Goal: Task Accomplishment & Management: Complete application form

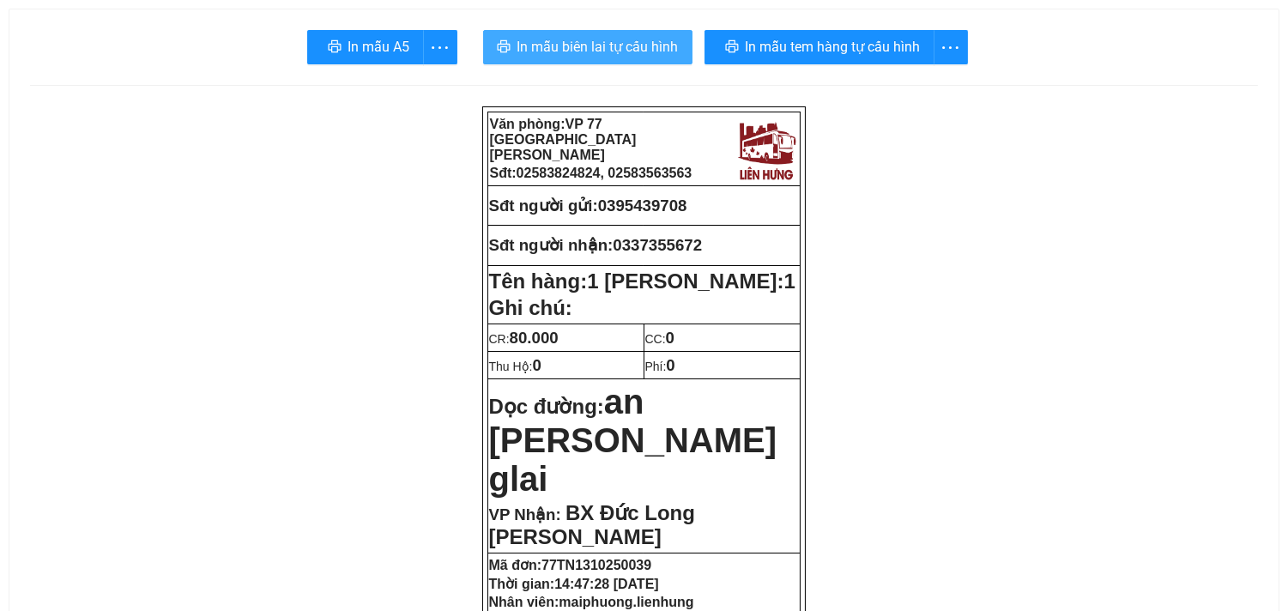
click at [584, 34] on button "In mẫu biên lai tự cấu hình" at bounding box center [587, 47] width 209 height 34
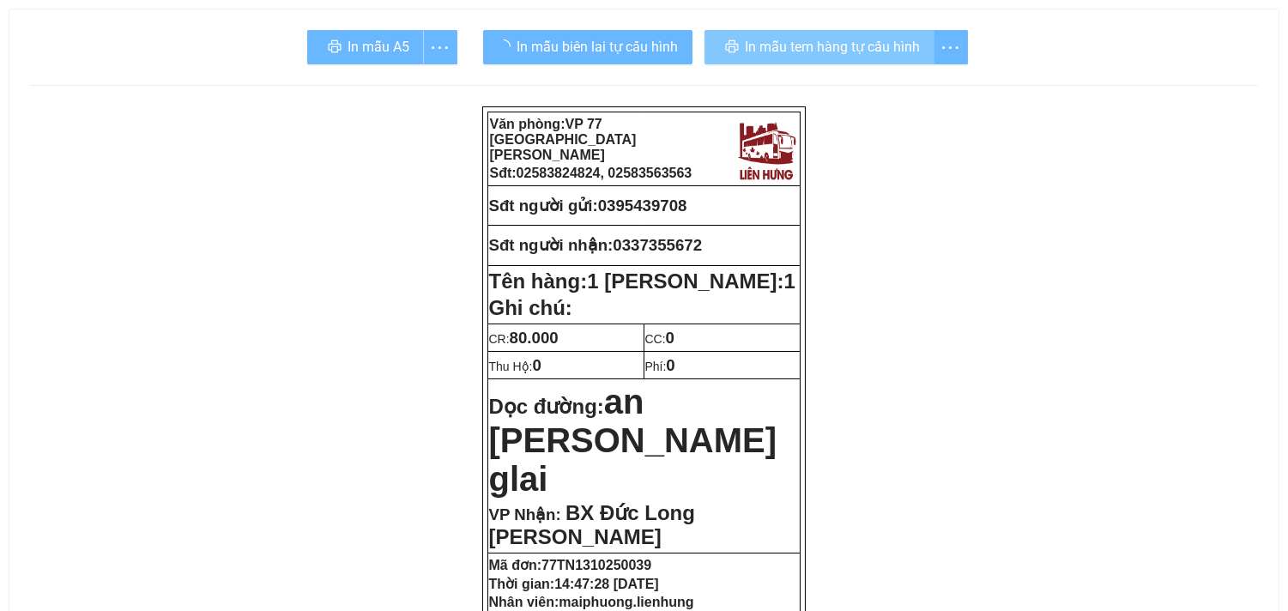
click at [848, 46] on span "In mẫu tem hàng tự cấu hình" at bounding box center [833, 46] width 175 height 21
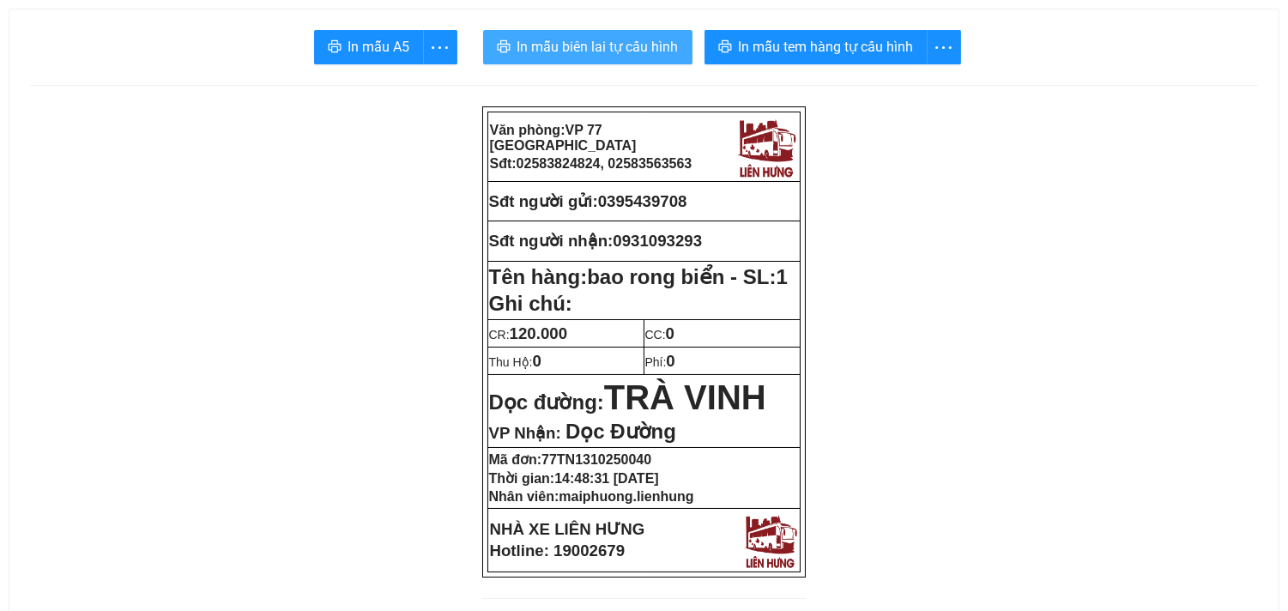
click at [633, 52] on span "In mẫu biên lai tự cấu hình" at bounding box center [597, 46] width 161 height 21
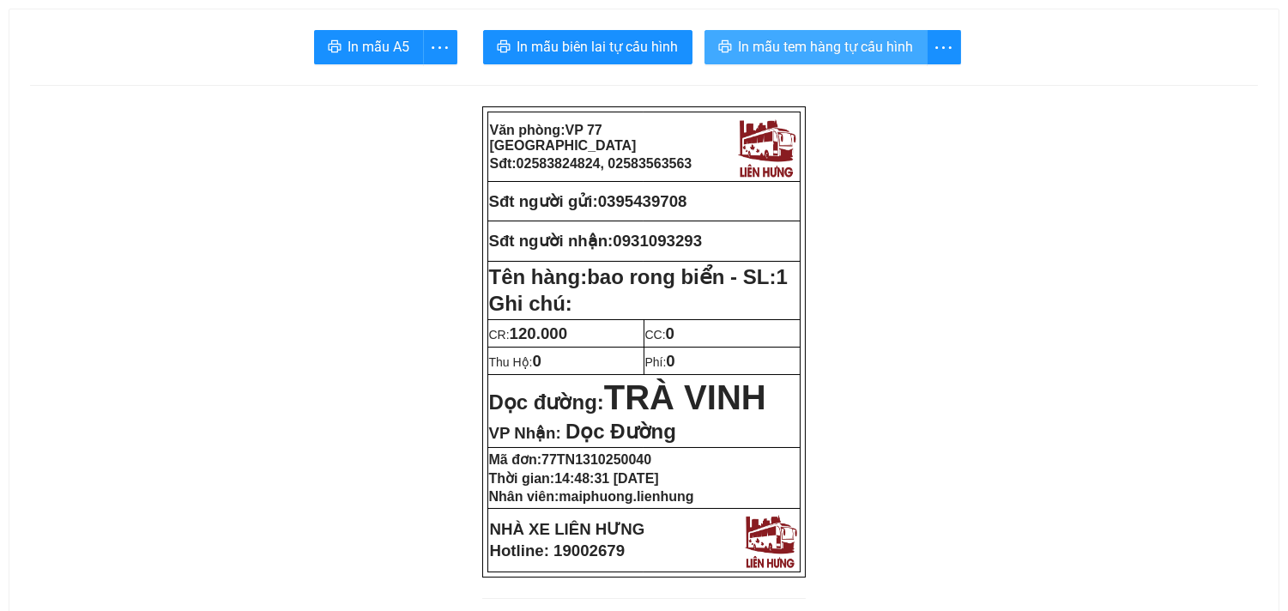
click at [788, 39] on span "In mẫu tem hàng tự cấu hình" at bounding box center [826, 46] width 175 height 21
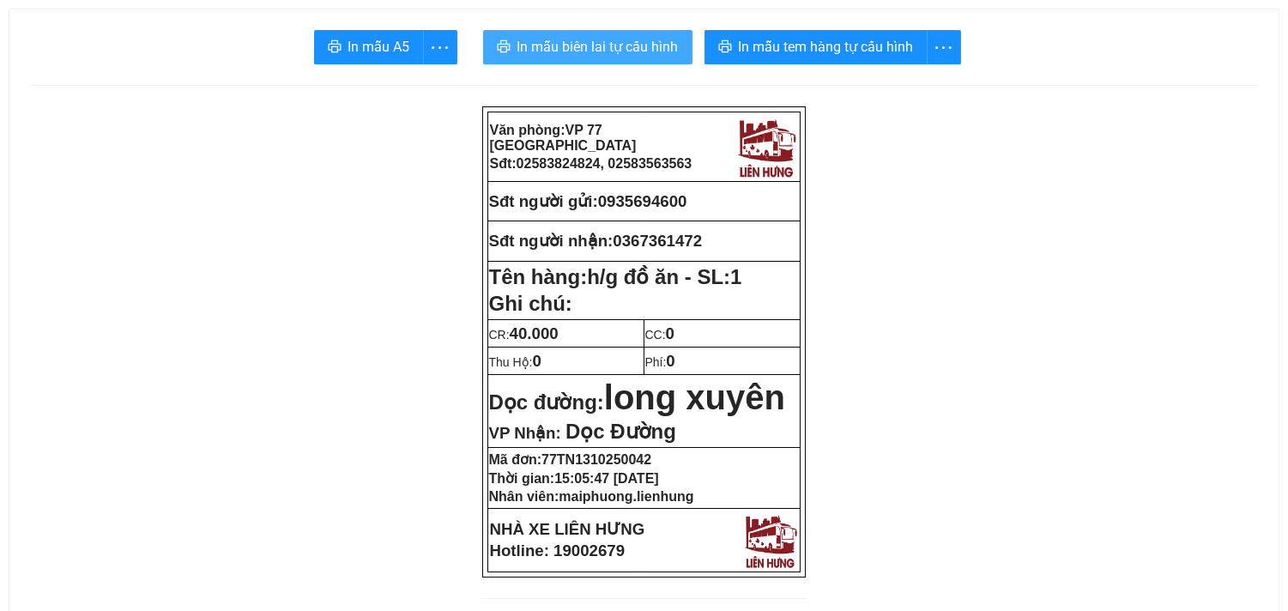
click at [627, 50] on span "In mẫu biên lai tự cấu hình" at bounding box center [597, 46] width 161 height 21
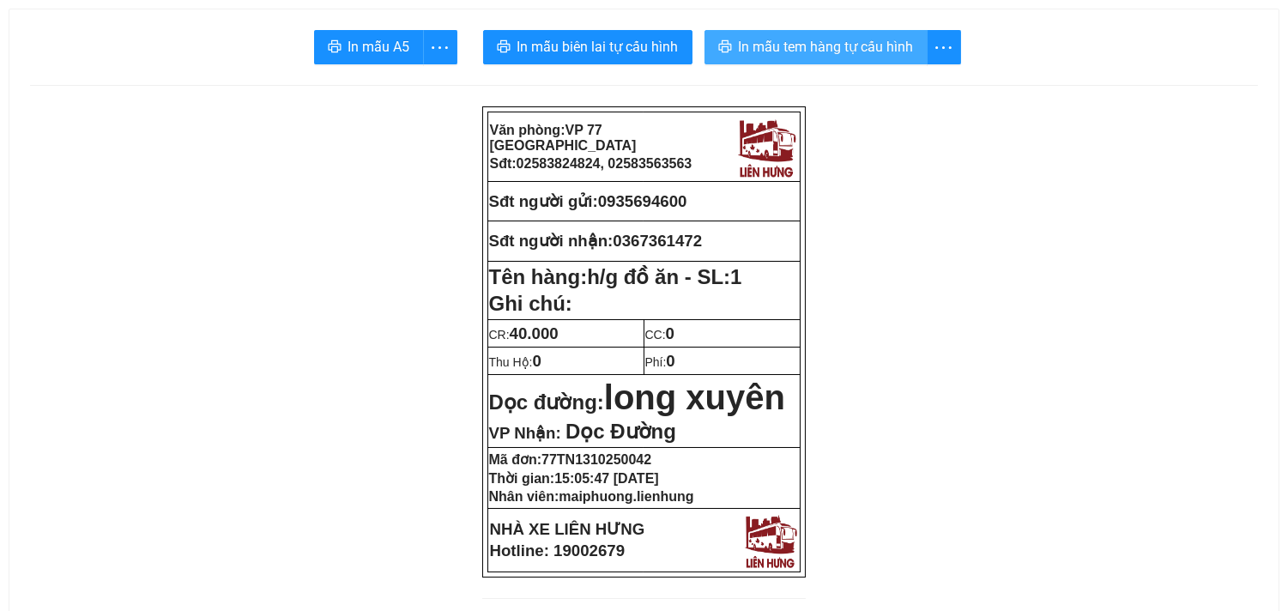
click at [844, 46] on span "In mẫu tem hàng tự cấu hình" at bounding box center [826, 46] width 175 height 21
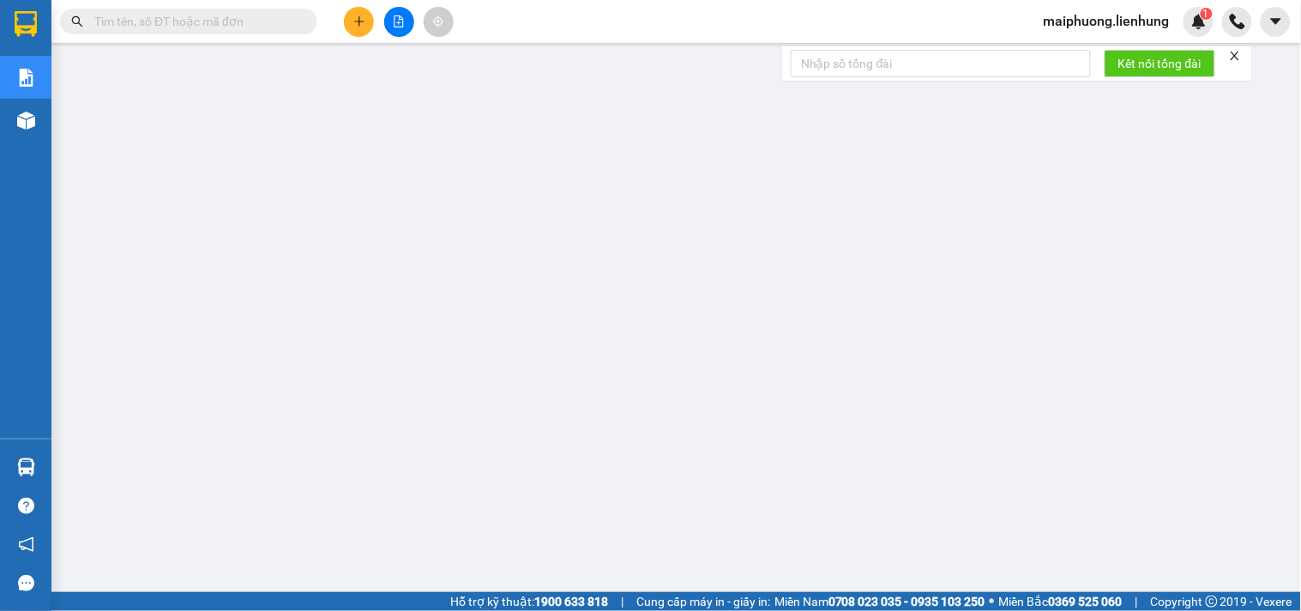
click at [398, 15] on icon "file-add" at bounding box center [399, 21] width 12 height 12
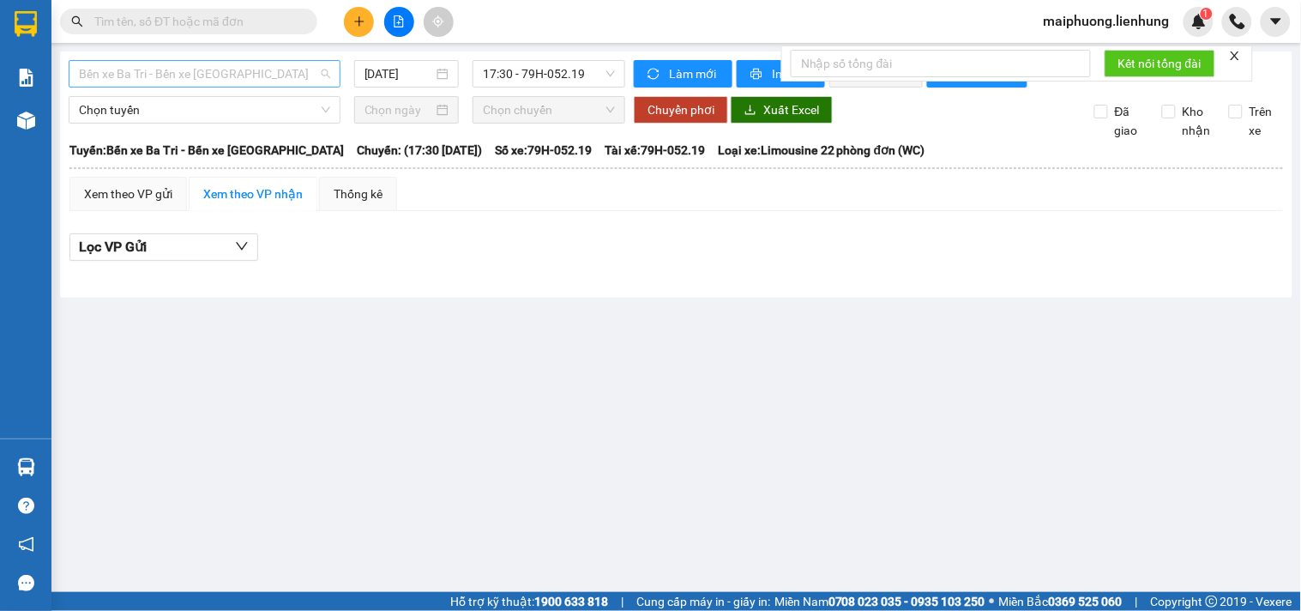
click at [239, 79] on span "Bến xe Ba Tri - Bến xe Vạn Ninh" at bounding box center [204, 74] width 251 height 26
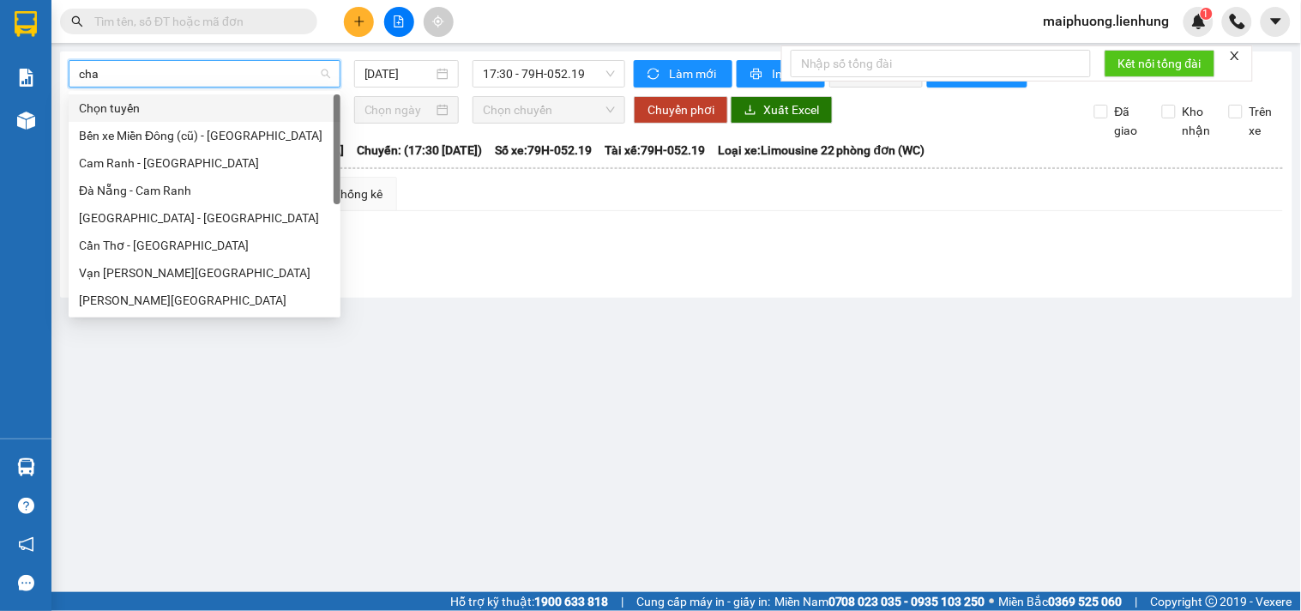
type input "chau"
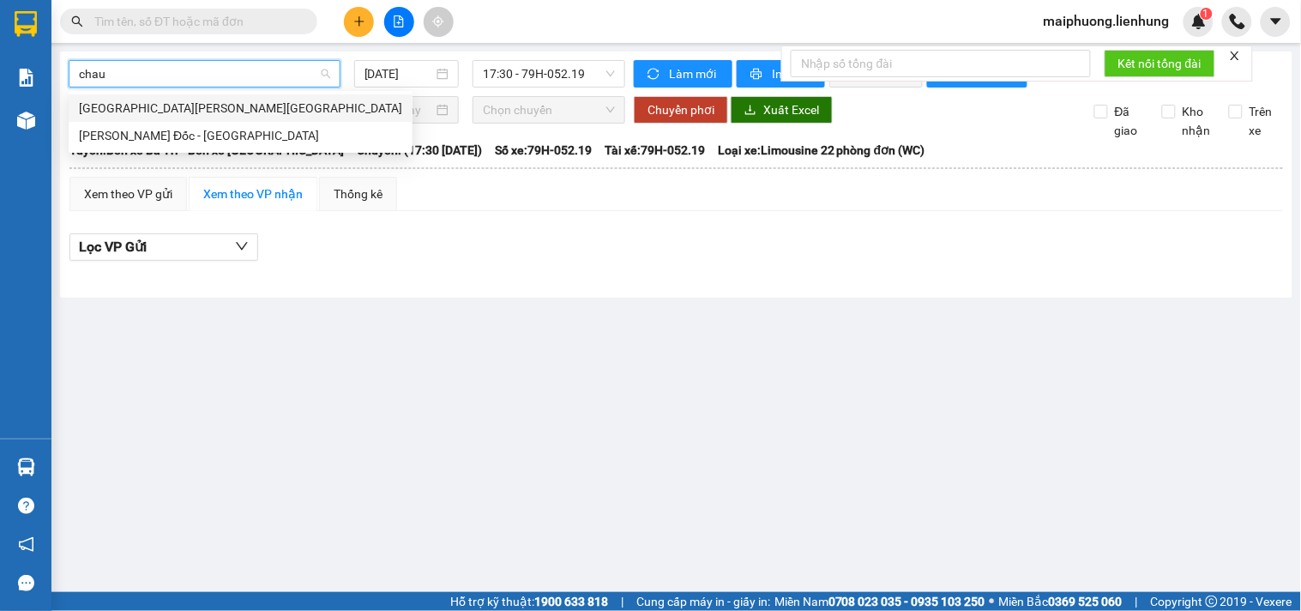
click at [177, 103] on div "Nha Trang - Châu Đốc" at bounding box center [240, 108] width 323 height 19
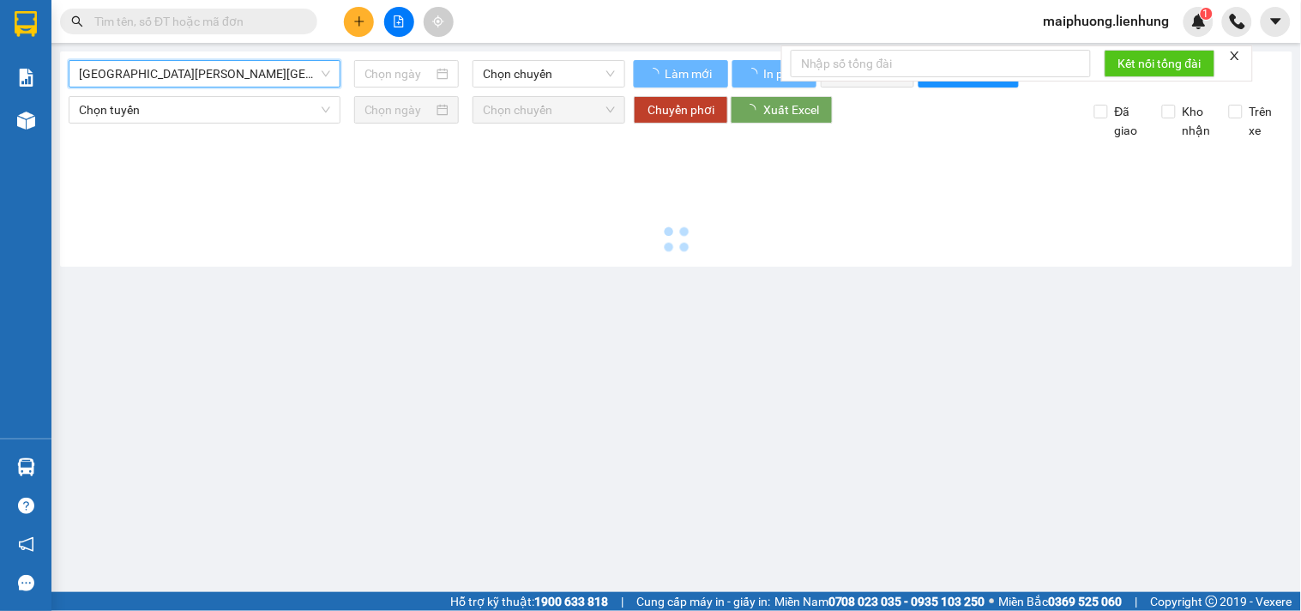
type input "13/10/2025"
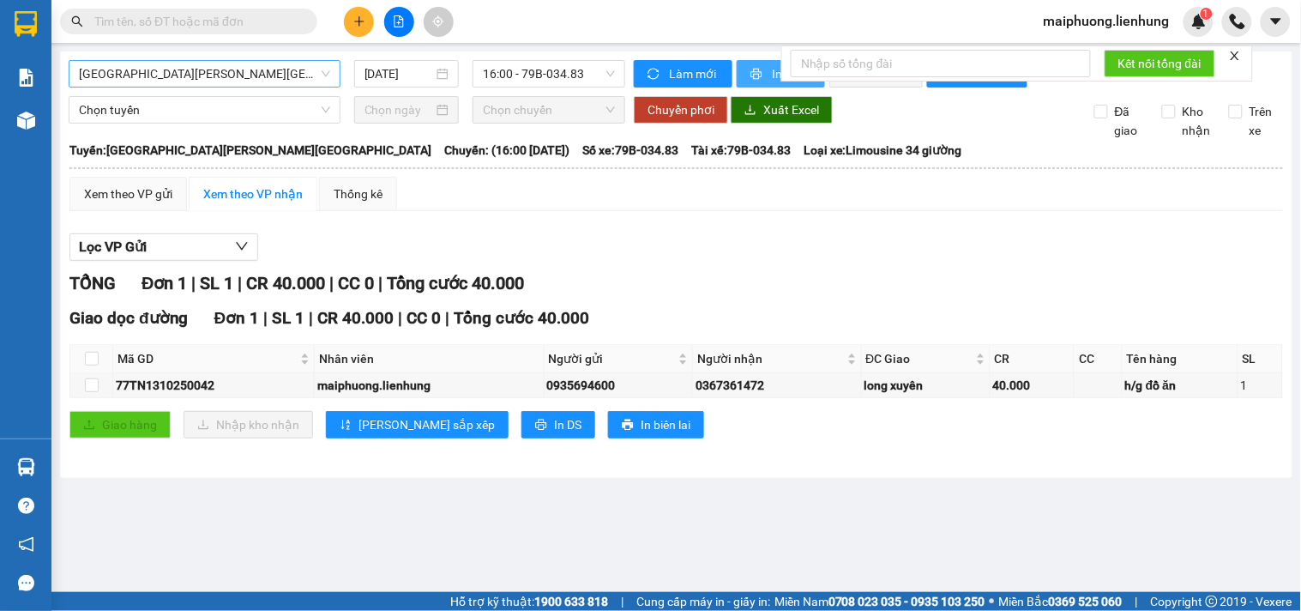
click at [764, 79] on span "printer" at bounding box center [758, 75] width 15 height 14
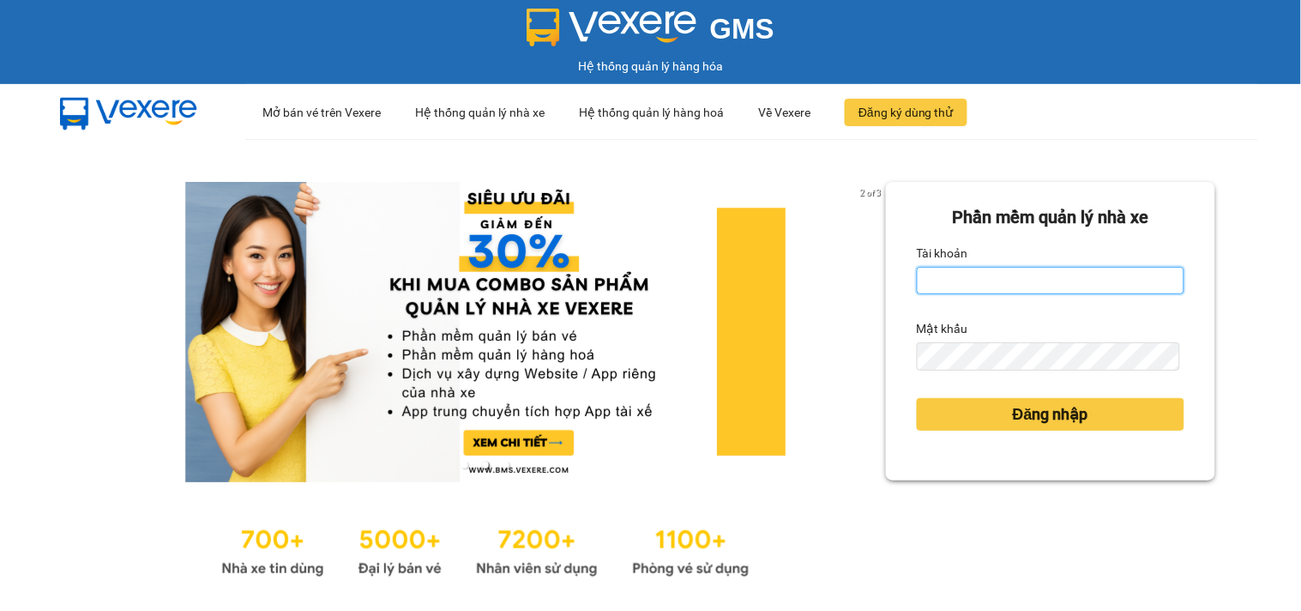
click at [1023, 281] on input "Tài khoản" at bounding box center [1051, 280] width 268 height 27
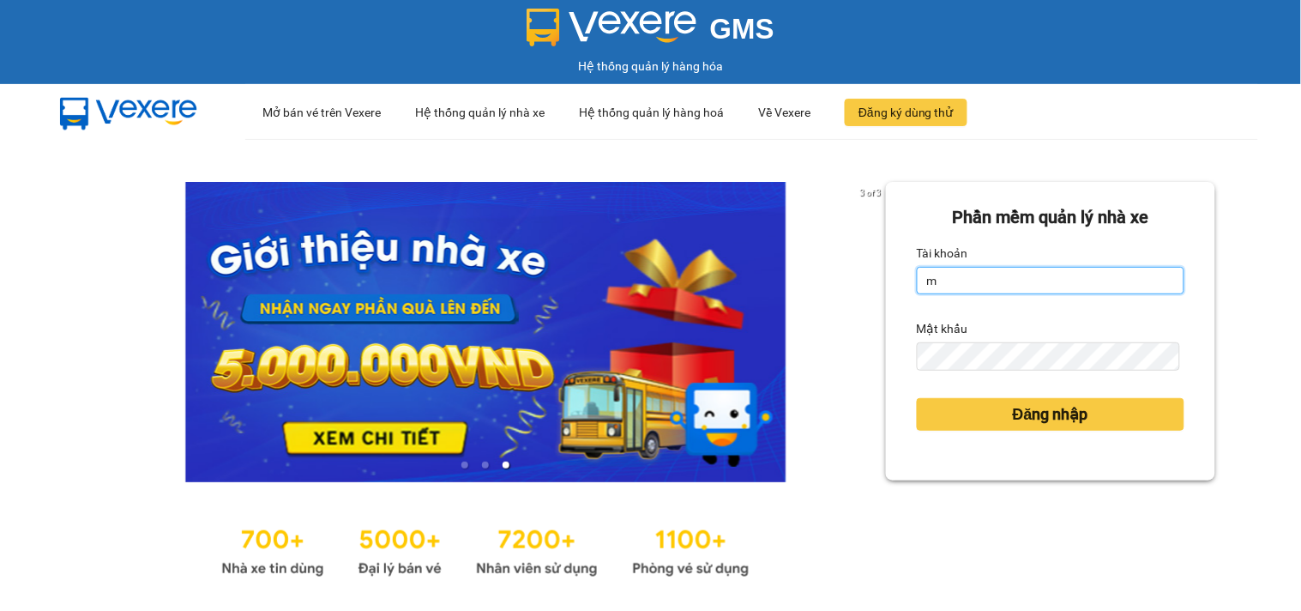
type input "maiphuong.lienhung"
click at [983, 379] on form "Phần mềm quản lý nhà xe Tài khoản maiphuong.lienhung Mật khẩu Đăng nhập" at bounding box center [1051, 331] width 268 height 254
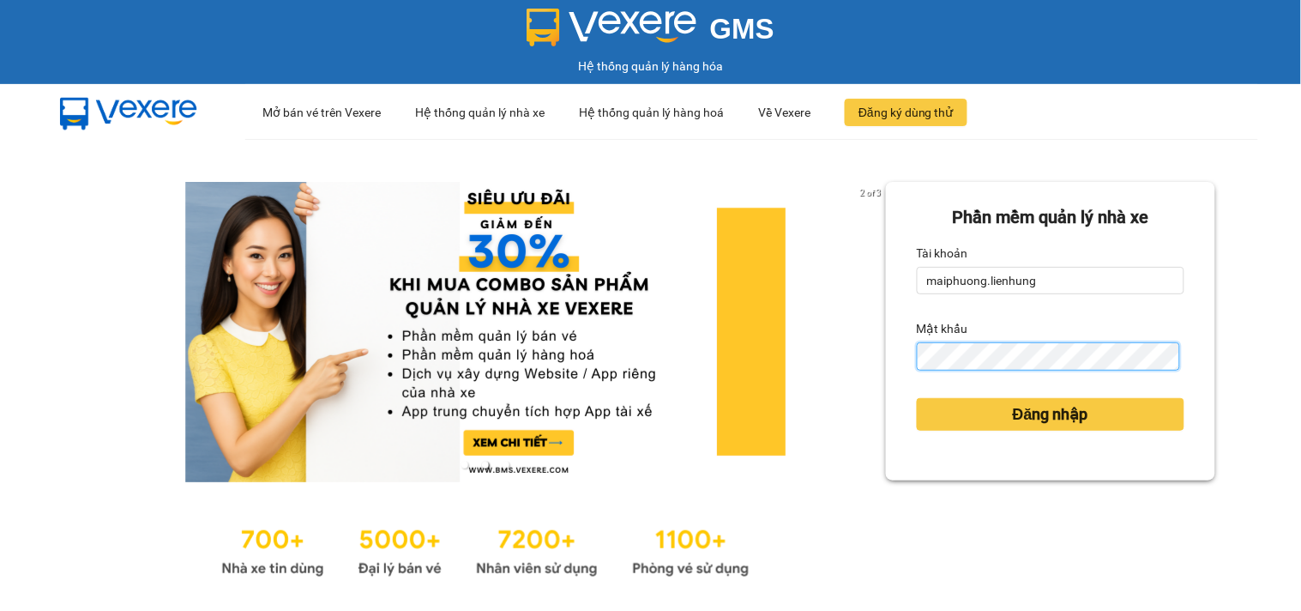
click at [917, 398] on button "Đăng nhập" at bounding box center [1051, 414] width 268 height 33
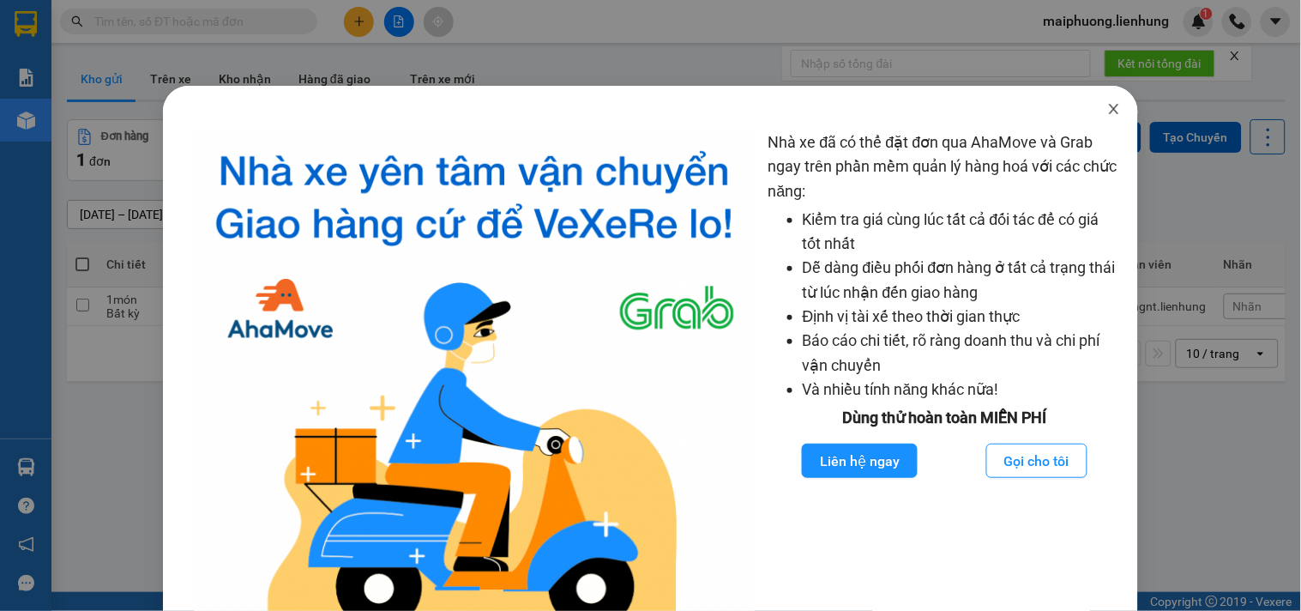
click at [1110, 108] on icon "close" at bounding box center [1114, 109] width 9 height 10
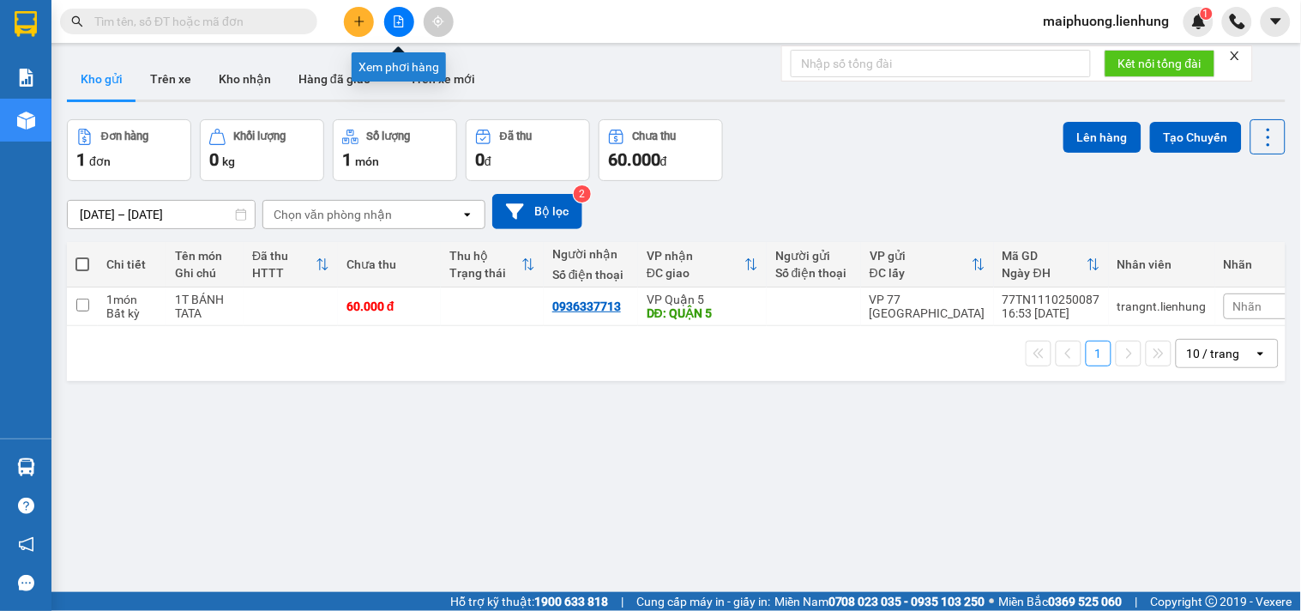
click at [402, 21] on icon "file-add" at bounding box center [399, 21] width 12 height 12
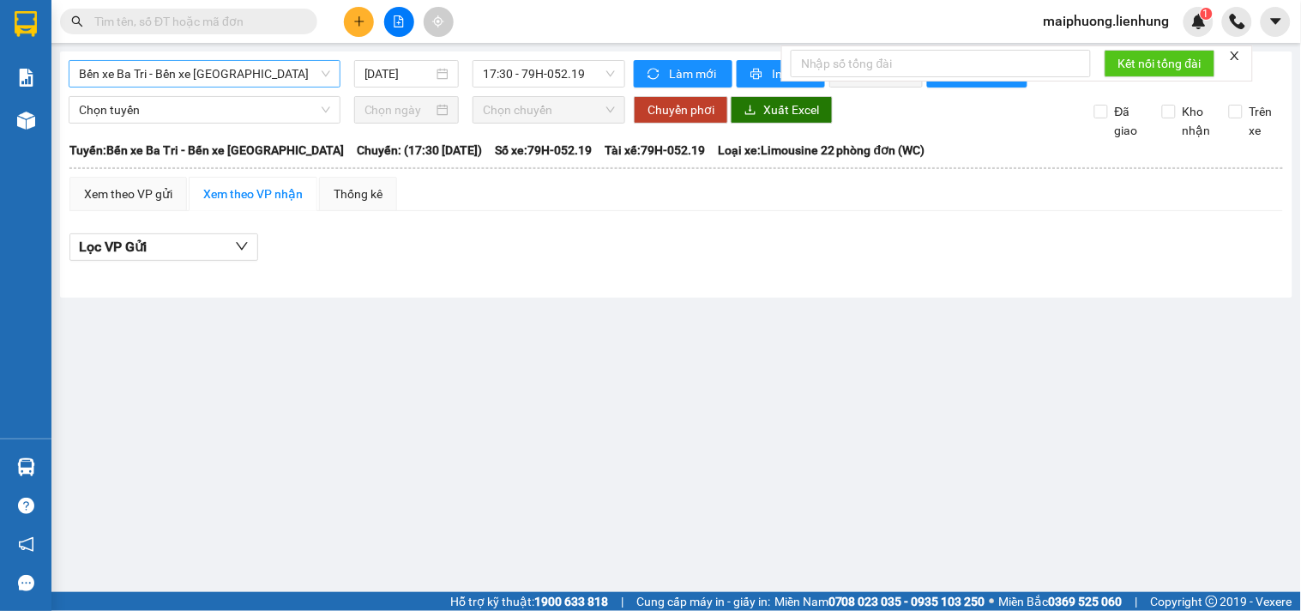
click at [230, 79] on span "Bến xe Ba Tri - Bến xe Vạn Ninh" at bounding box center [204, 74] width 251 height 26
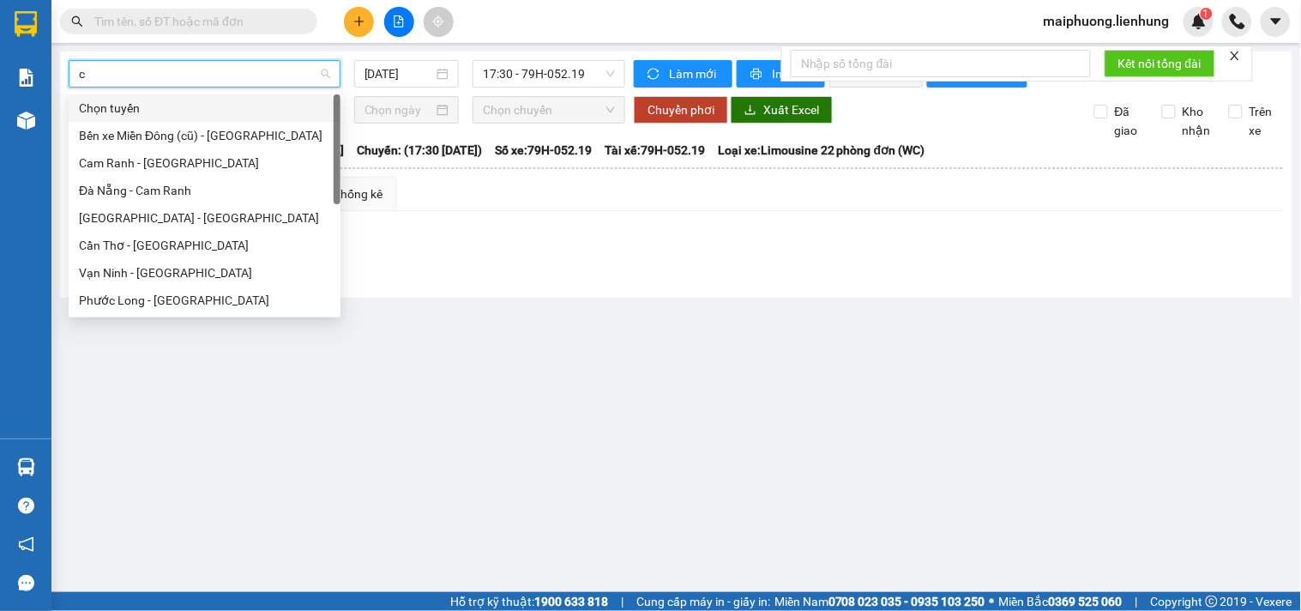
type input "ca"
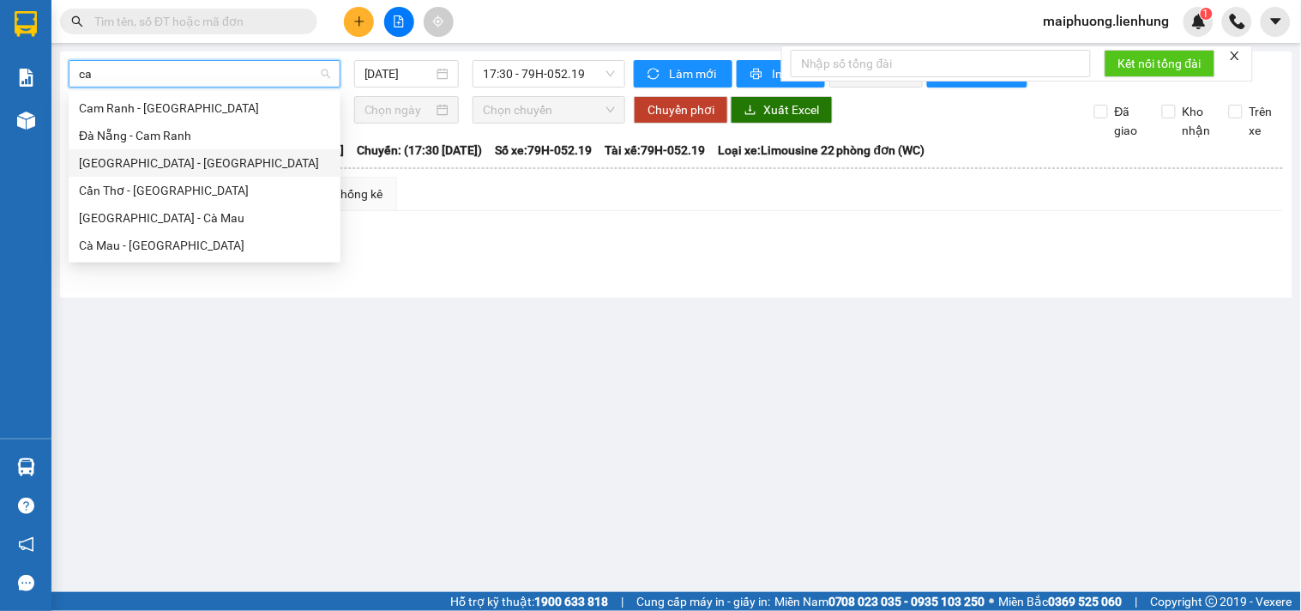
click at [192, 160] on div "[GEOGRAPHIC_DATA] - [GEOGRAPHIC_DATA]" at bounding box center [204, 163] width 251 height 19
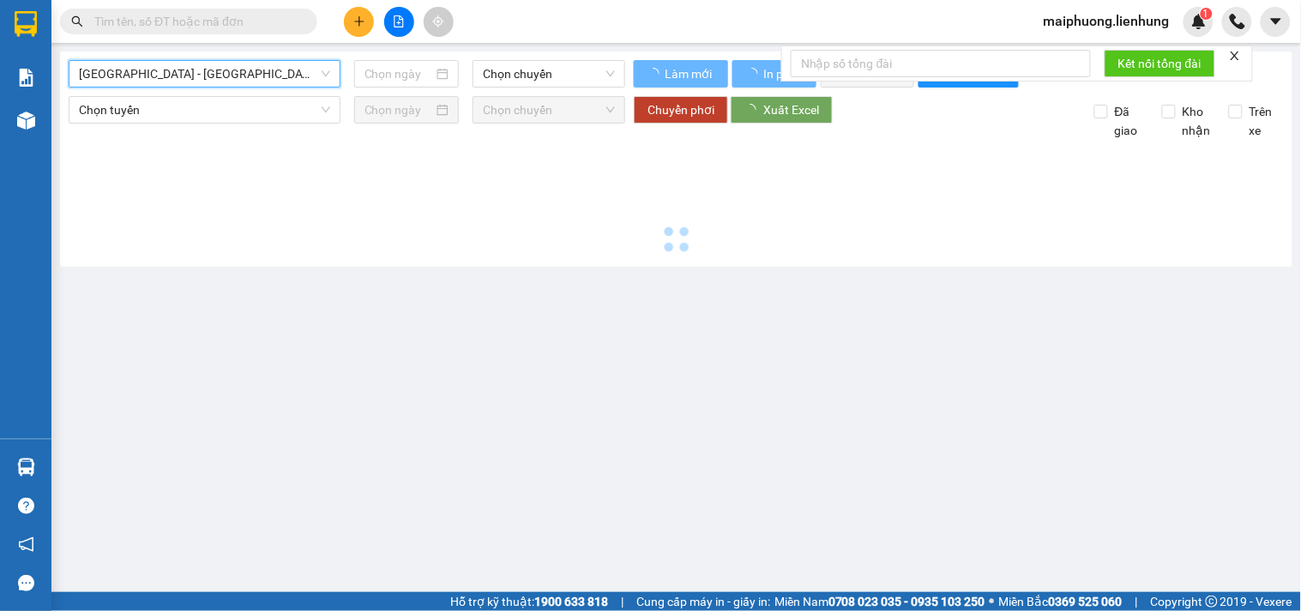
type input "[DATE]"
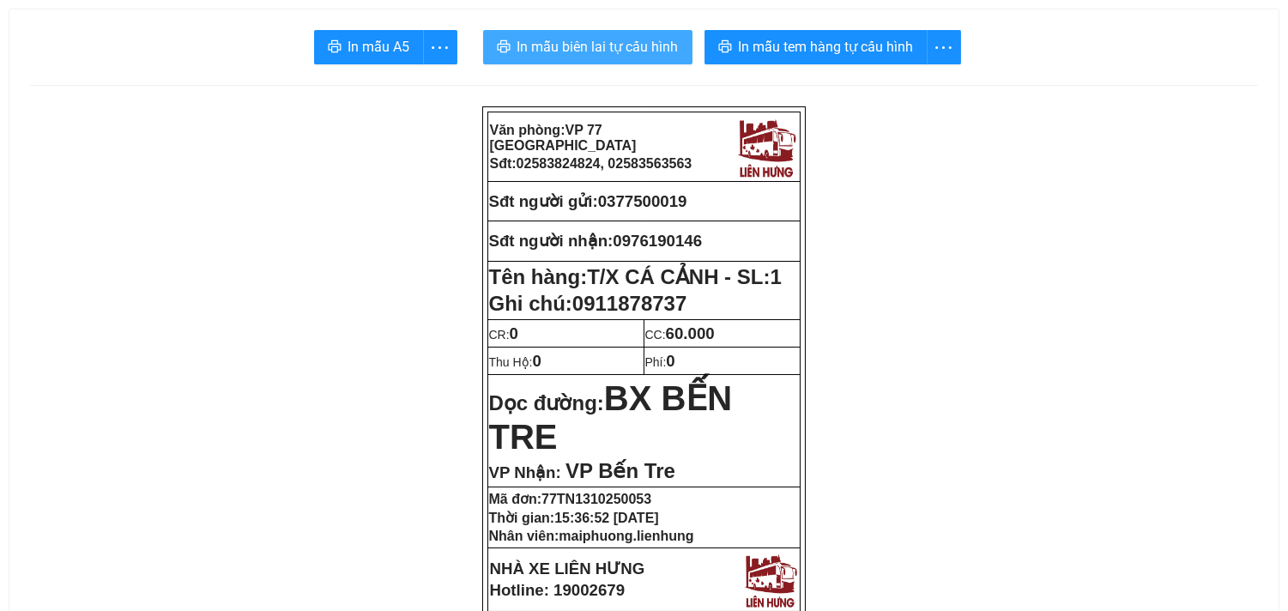
click at [586, 46] on span "In mẫu biên lai tự cấu hình" at bounding box center [597, 46] width 161 height 21
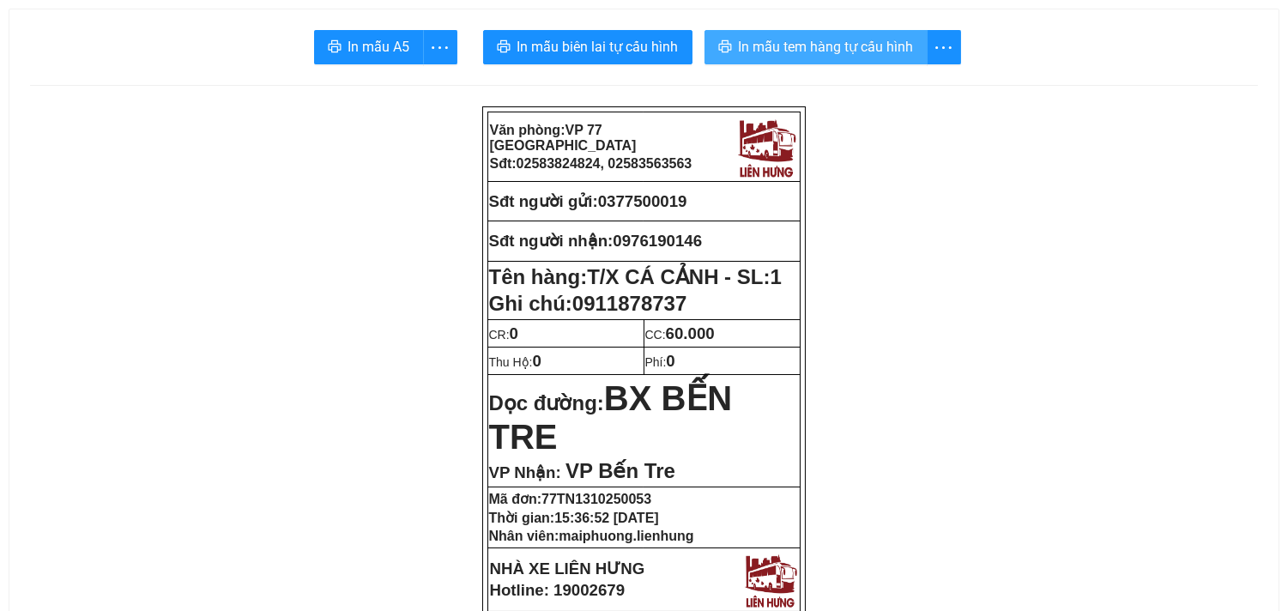
click at [786, 47] on span "In mẫu tem hàng tự cấu hình" at bounding box center [826, 46] width 175 height 21
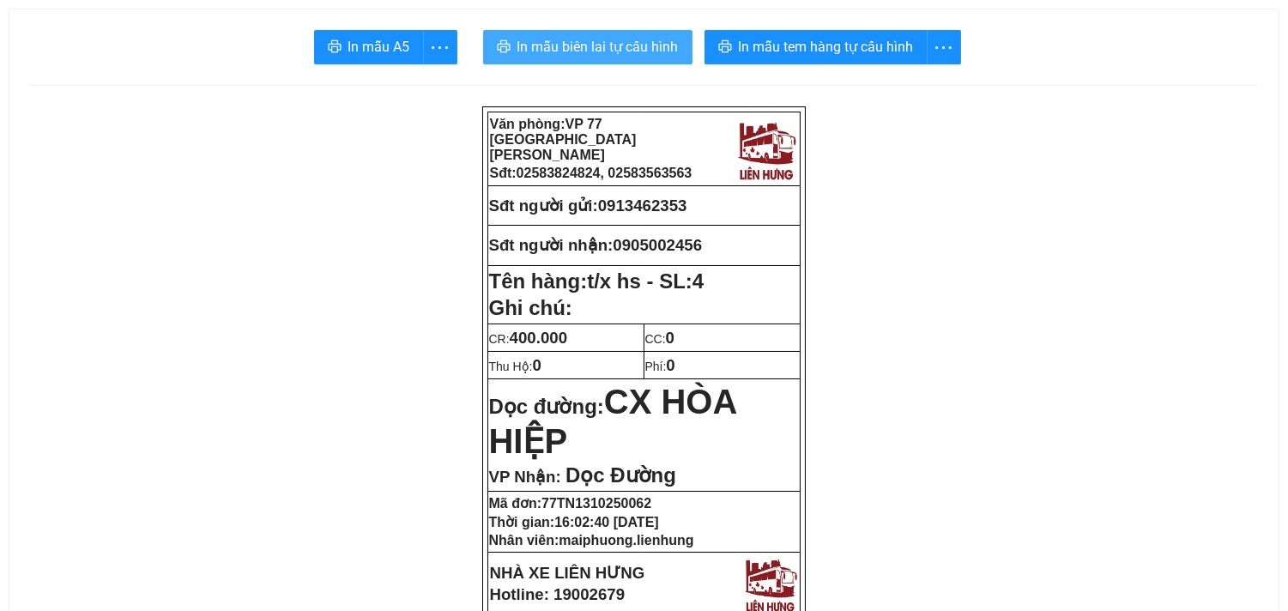
drag, startPoint x: 605, startPoint y: 50, endPoint x: 614, endPoint y: 58, distance: 12.8
click at [607, 52] on span "In mẫu biên lai tự cấu hình" at bounding box center [597, 46] width 161 height 21
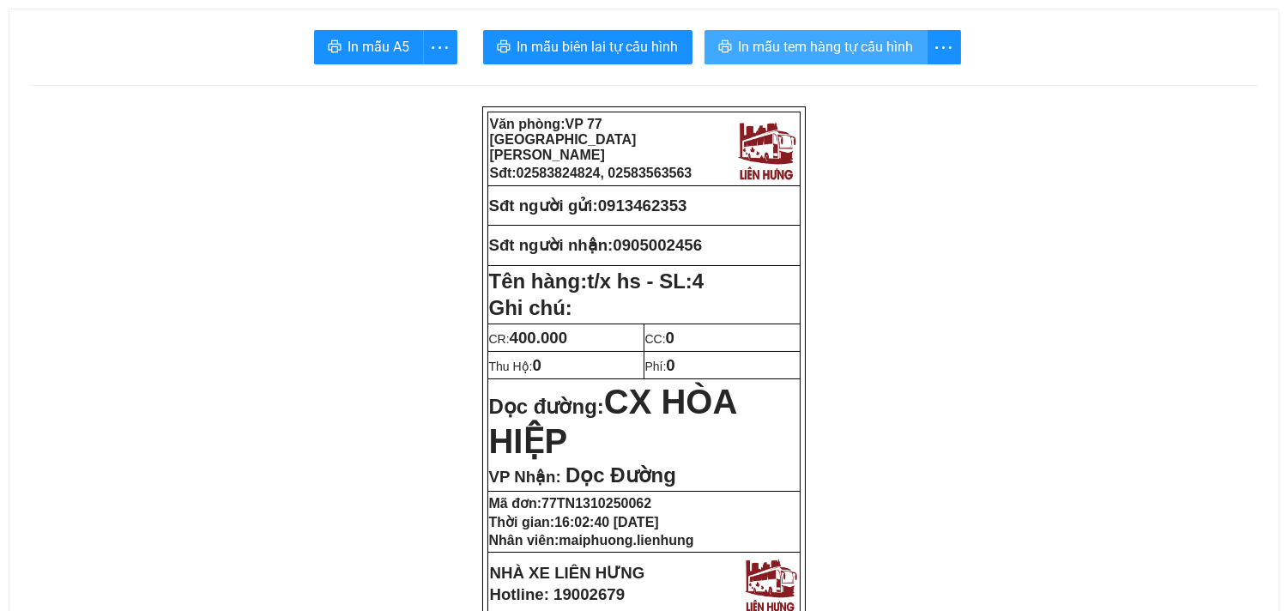
click at [807, 47] on span "In mẫu tem hàng tự cấu hình" at bounding box center [826, 46] width 175 height 21
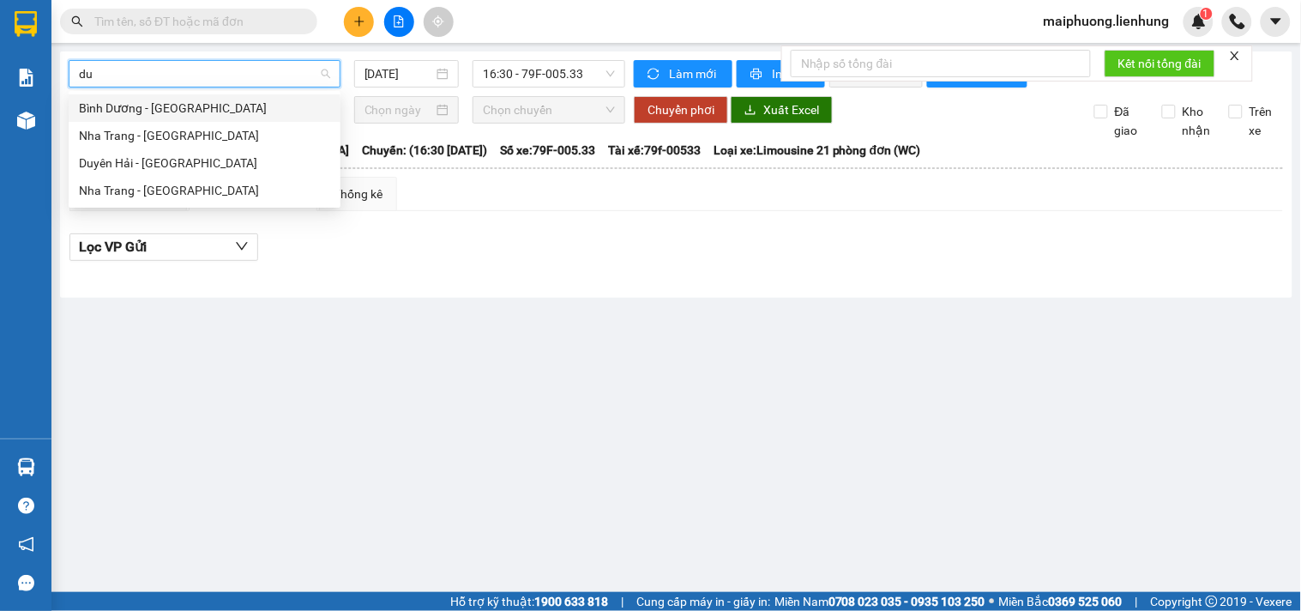
type input "duy"
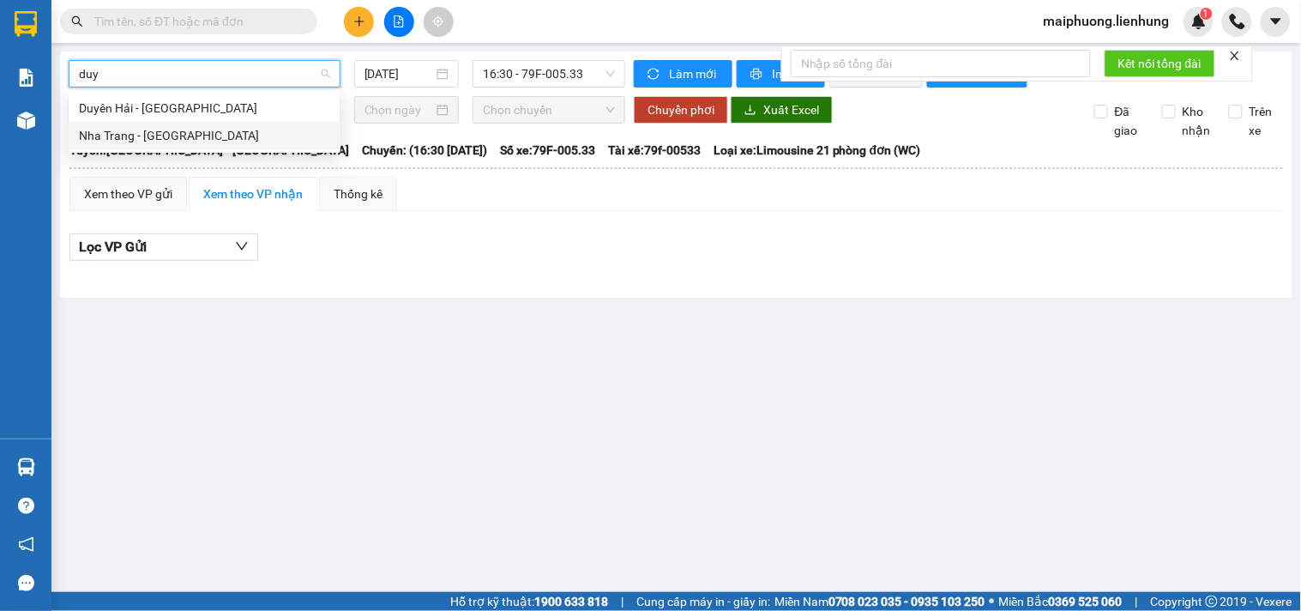
drag, startPoint x: 230, startPoint y: 135, endPoint x: 268, endPoint y: 110, distance: 45.2
click at [228, 134] on div "Nha Trang - [GEOGRAPHIC_DATA]" at bounding box center [204, 135] width 251 height 19
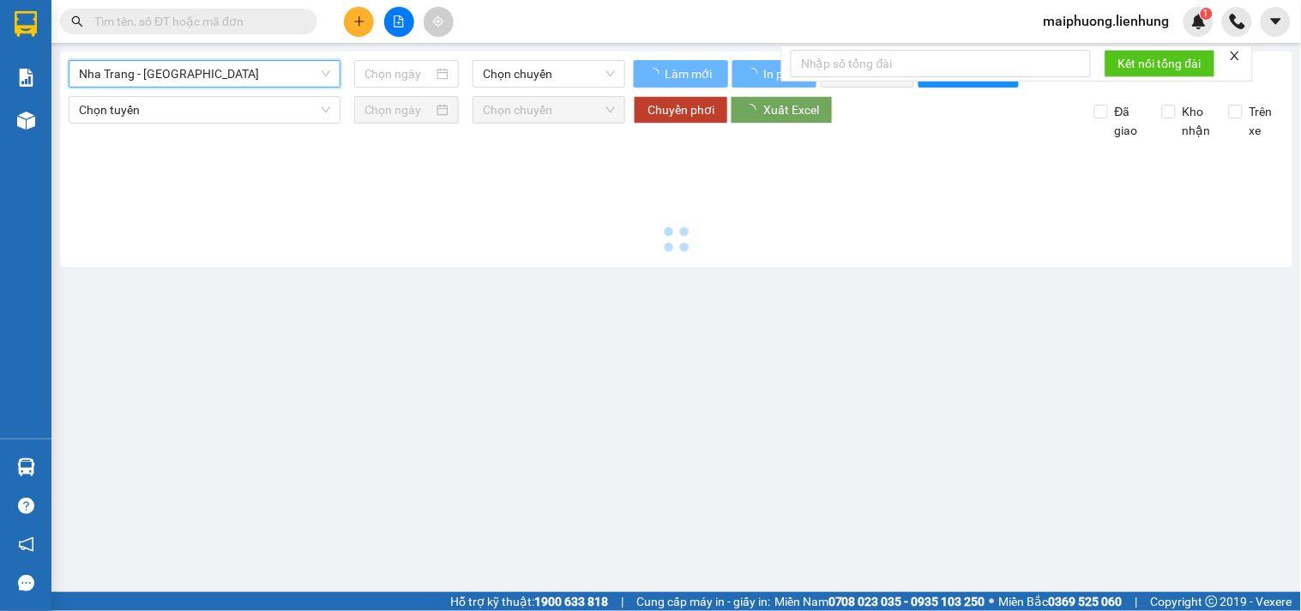
type input "[DATE]"
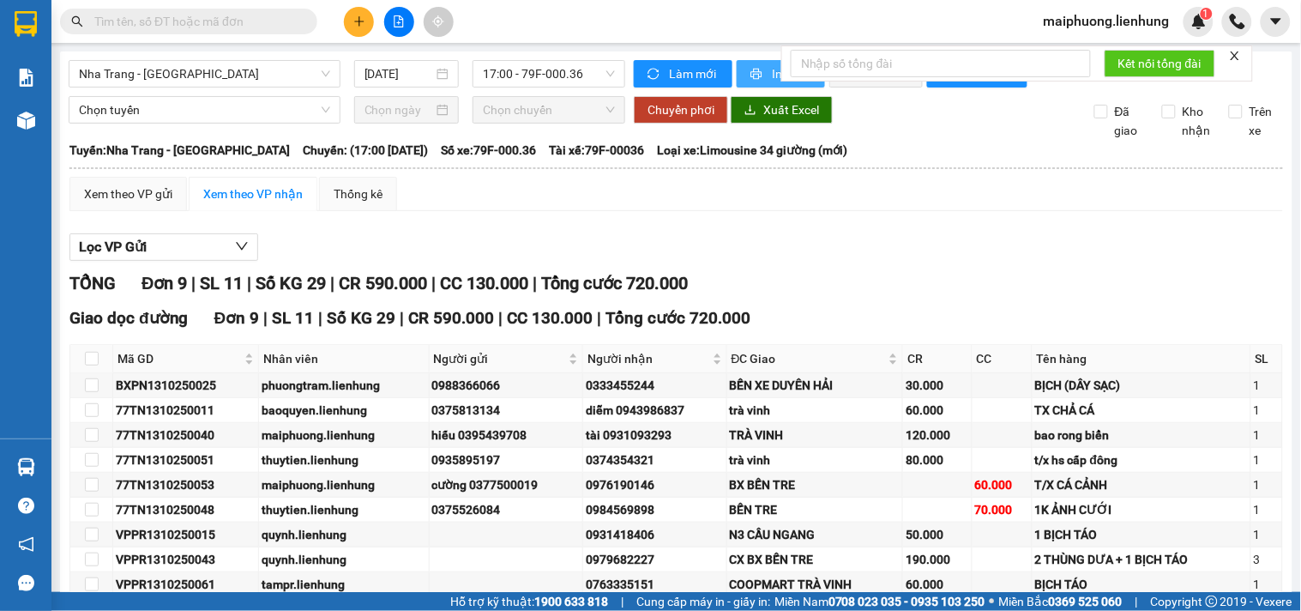
click at [761, 75] on button "In phơi" at bounding box center [781, 73] width 88 height 27
click at [215, 31] on span at bounding box center [188, 22] width 257 height 26
click at [223, 20] on input "text" at bounding box center [195, 21] width 202 height 19
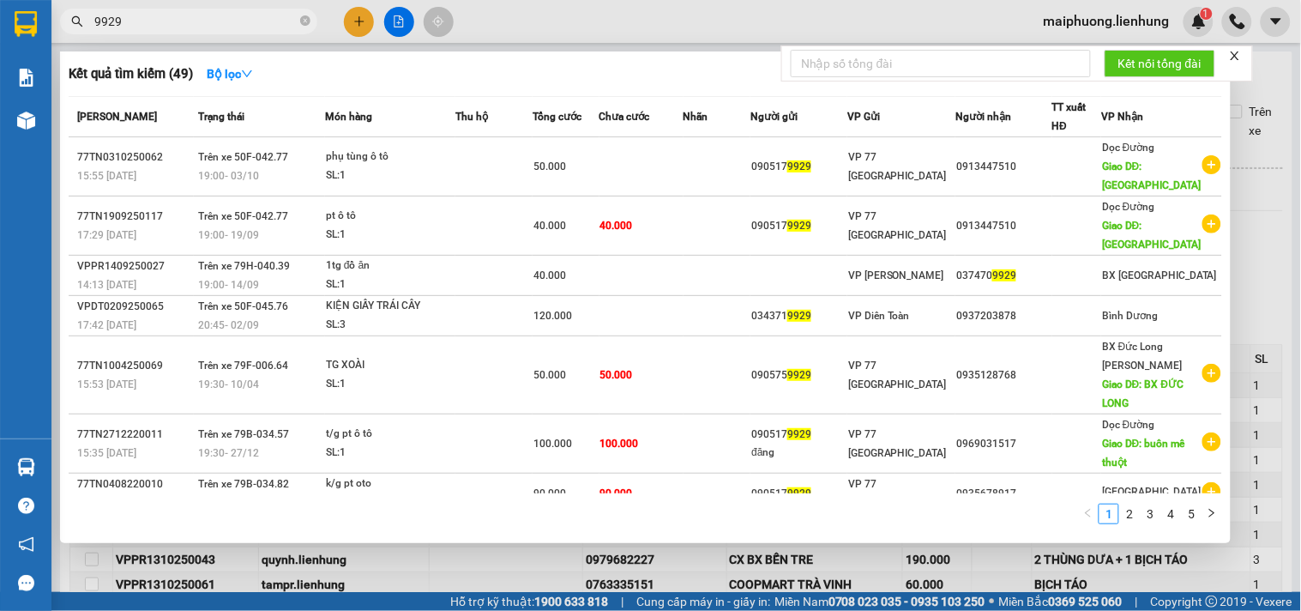
click at [223, 29] on input "9929" at bounding box center [195, 21] width 202 height 19
click at [224, 15] on input "9929" at bounding box center [195, 21] width 202 height 19
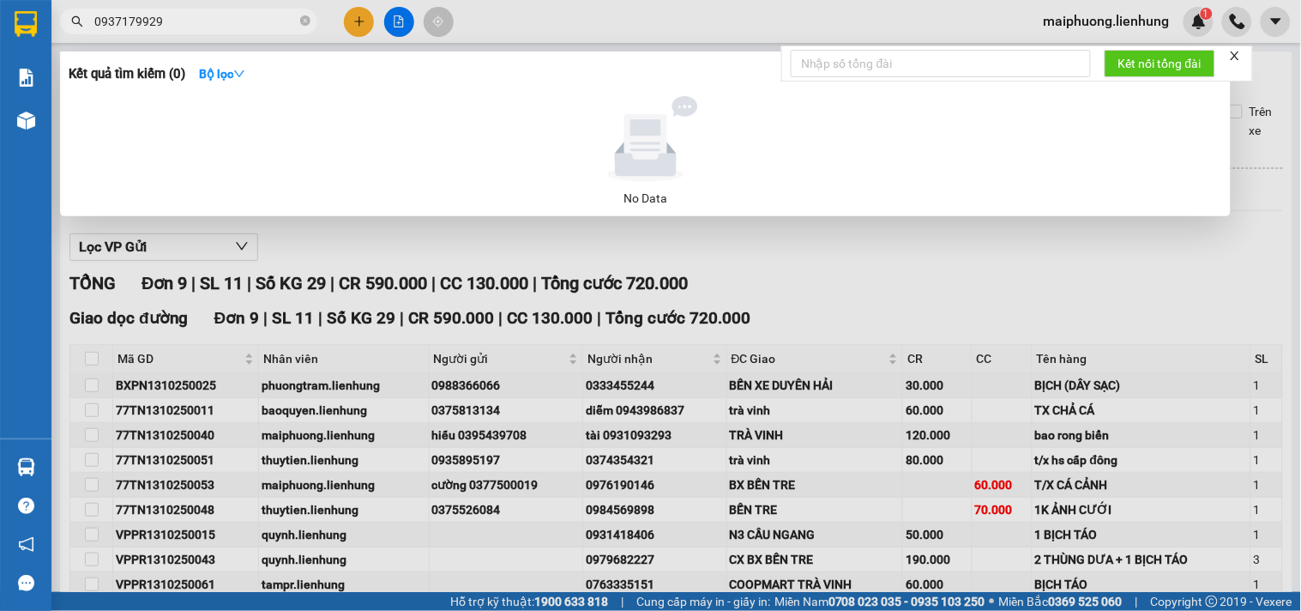
click at [193, 33] on span "0937179929" at bounding box center [188, 22] width 257 height 26
click at [211, 14] on input "0937179929" at bounding box center [195, 21] width 202 height 19
click at [211, 12] on input "0937179929" at bounding box center [195, 21] width 202 height 19
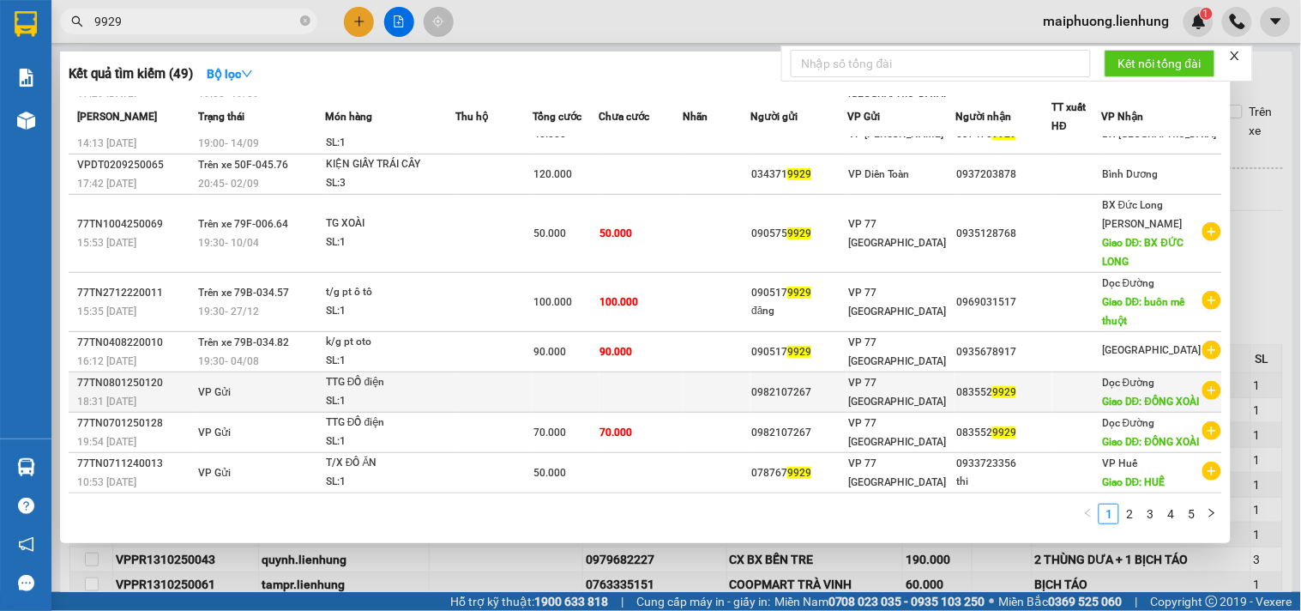
scroll to position [183, 0]
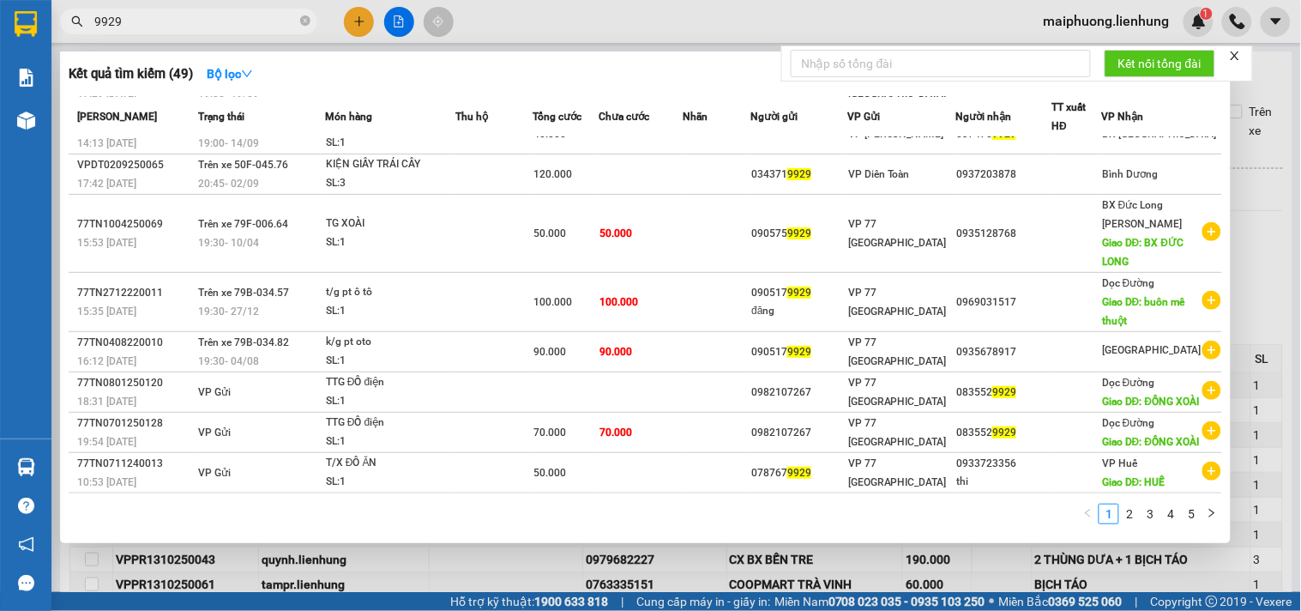
type input "9929"
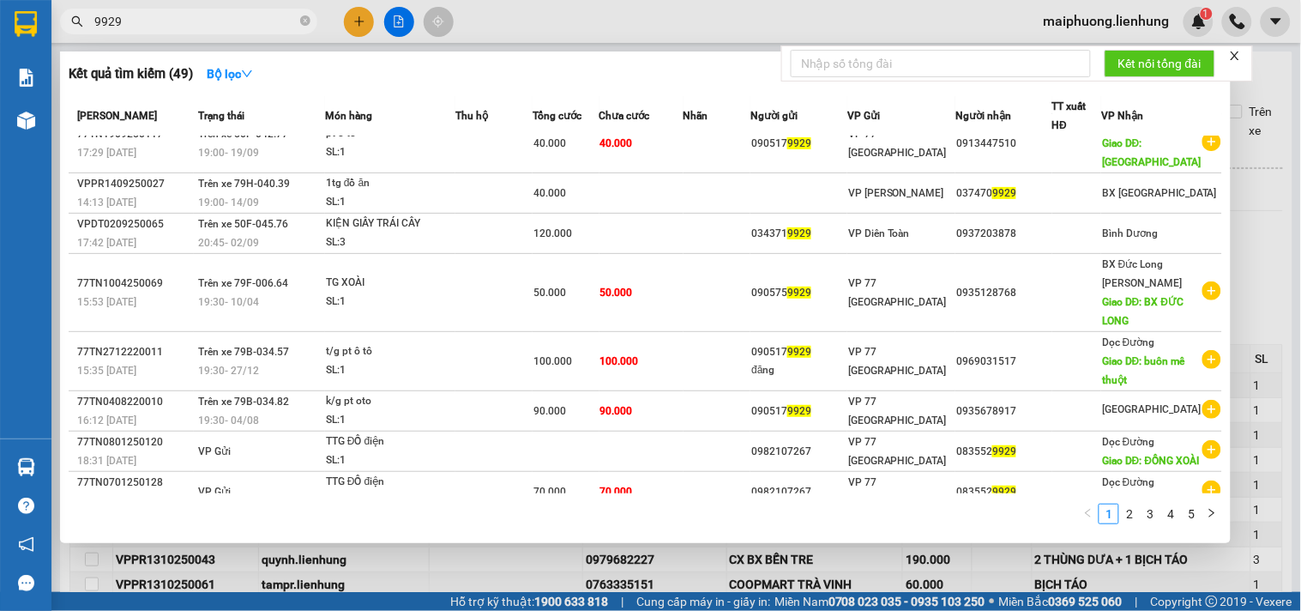
scroll to position [0, 0]
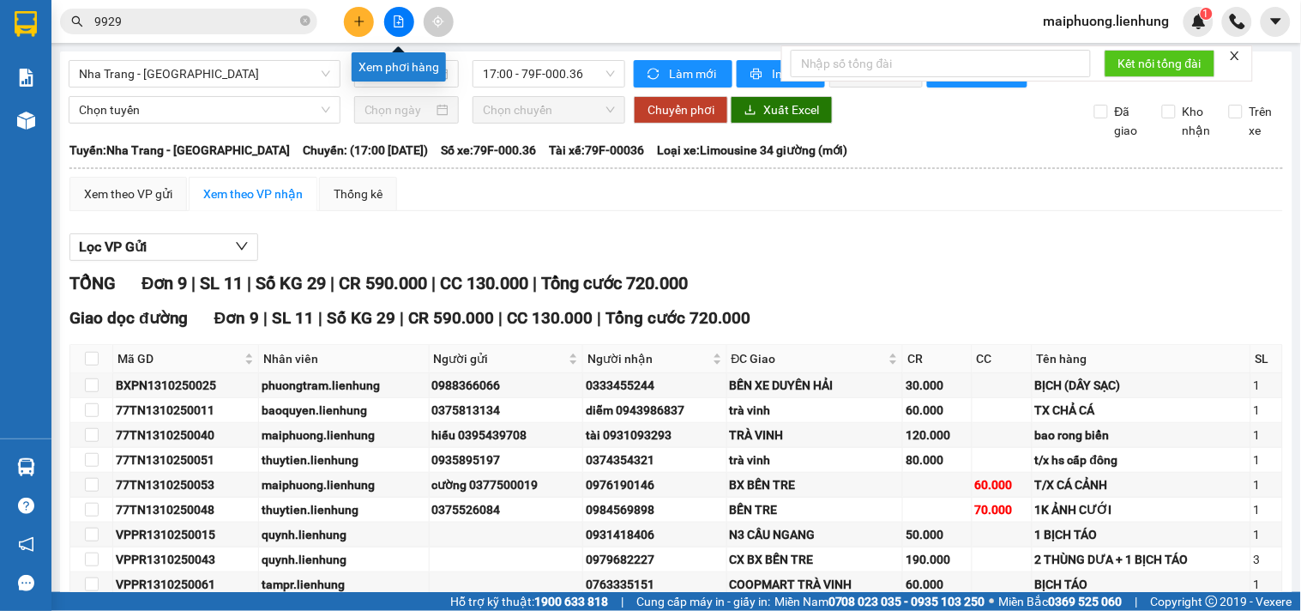
click at [399, 17] on icon "file-add" at bounding box center [399, 21] width 9 height 12
click at [172, 71] on span "Nha Trang - Duyên Hải" at bounding box center [204, 74] width 251 height 26
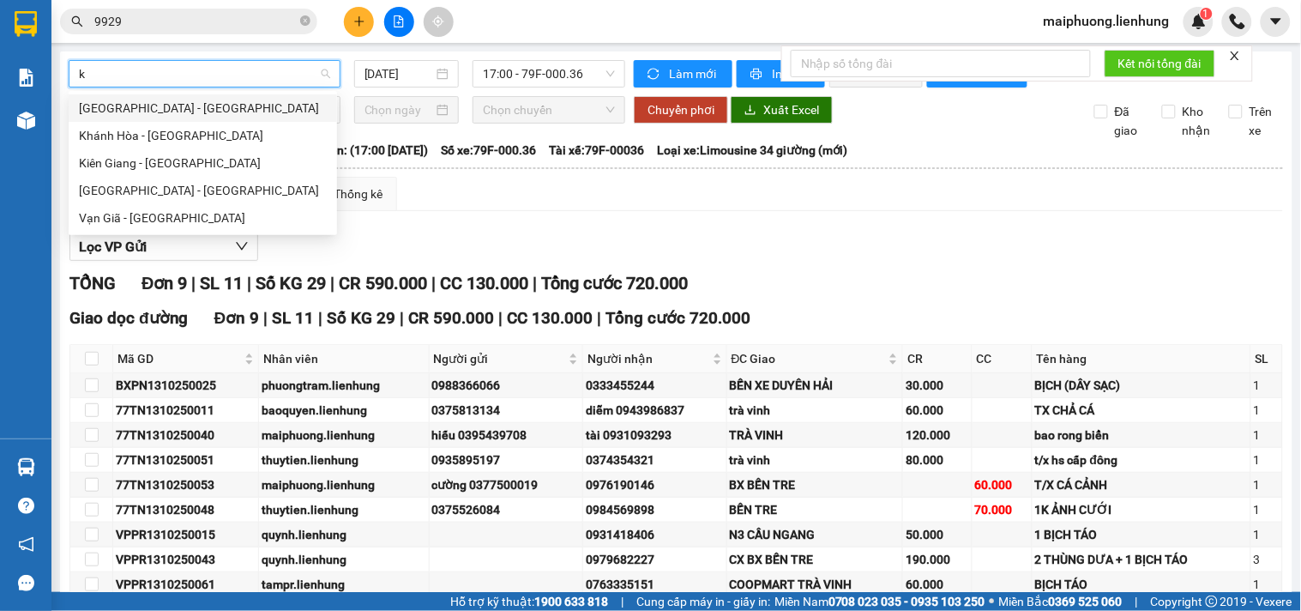
type input "ki"
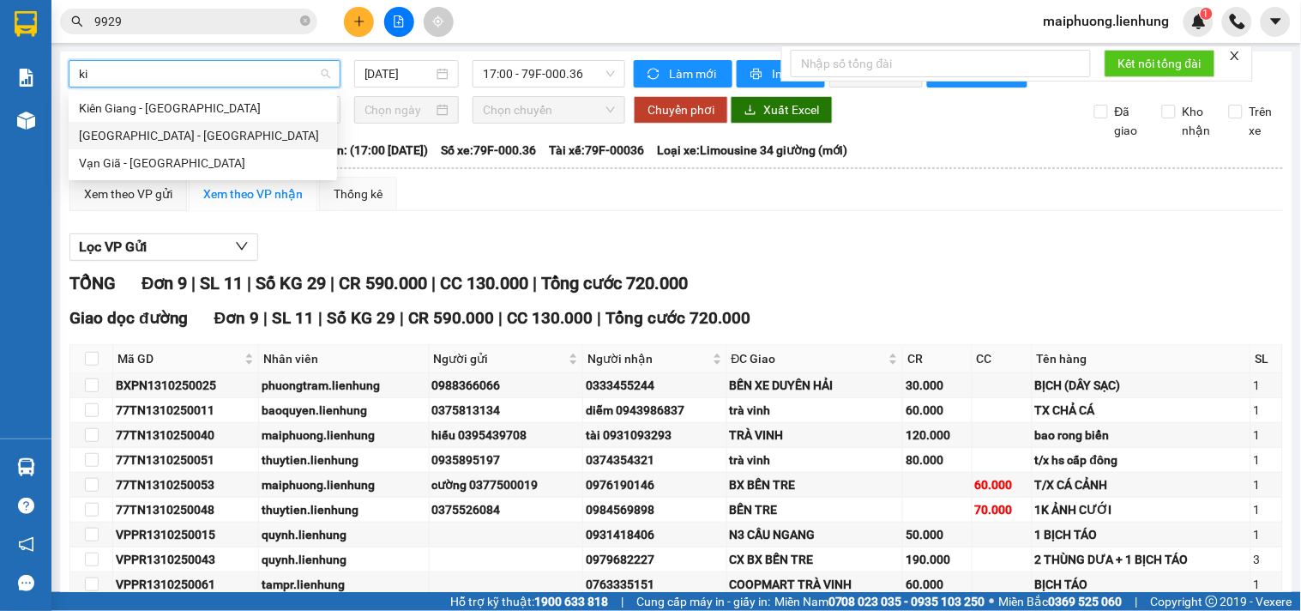
click at [172, 139] on div "[GEOGRAPHIC_DATA] - [GEOGRAPHIC_DATA]" at bounding box center [203, 135] width 248 height 19
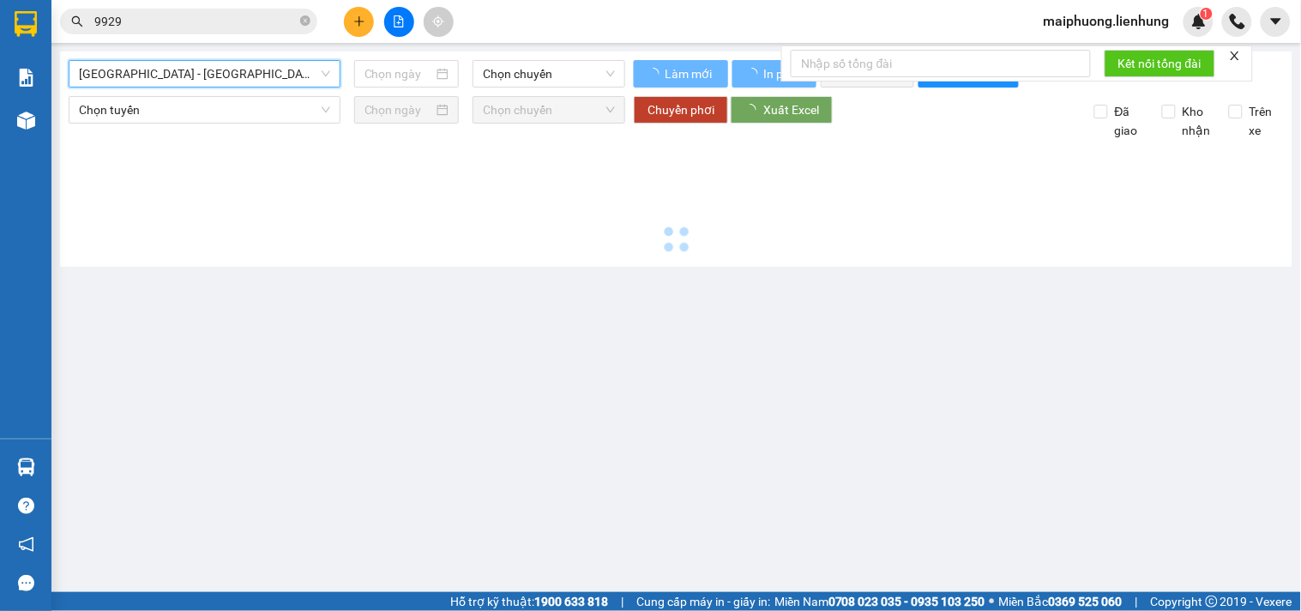
type input "[DATE]"
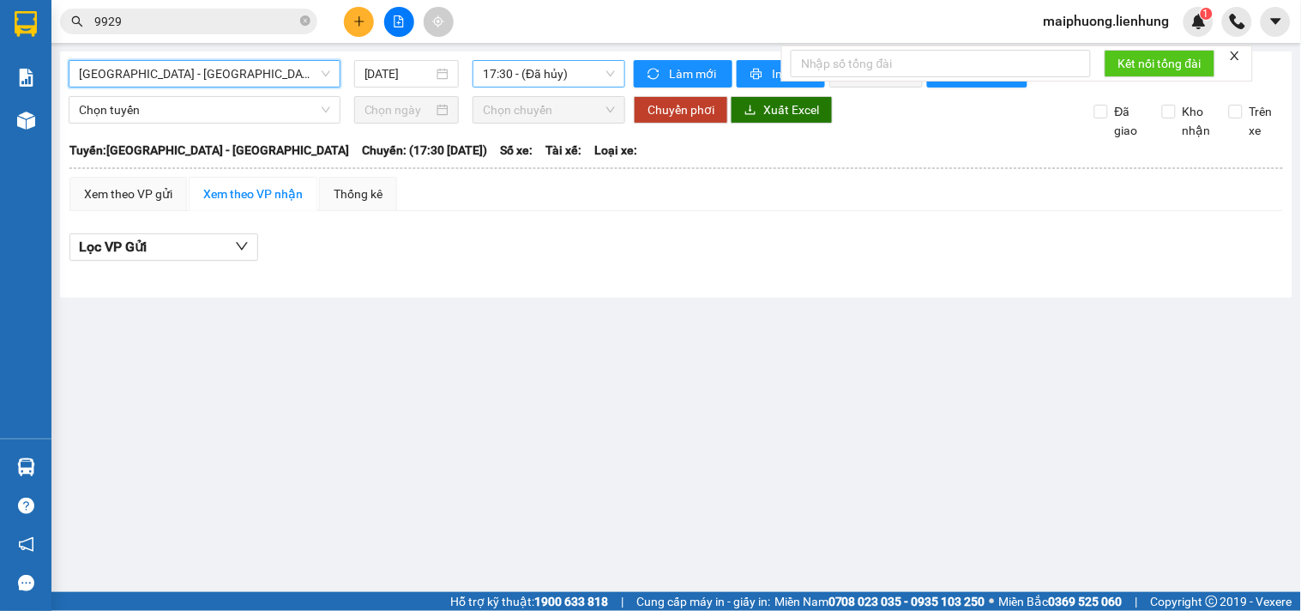
click at [526, 82] on span "17:30 - (Đã hủy)" at bounding box center [549, 74] width 132 height 26
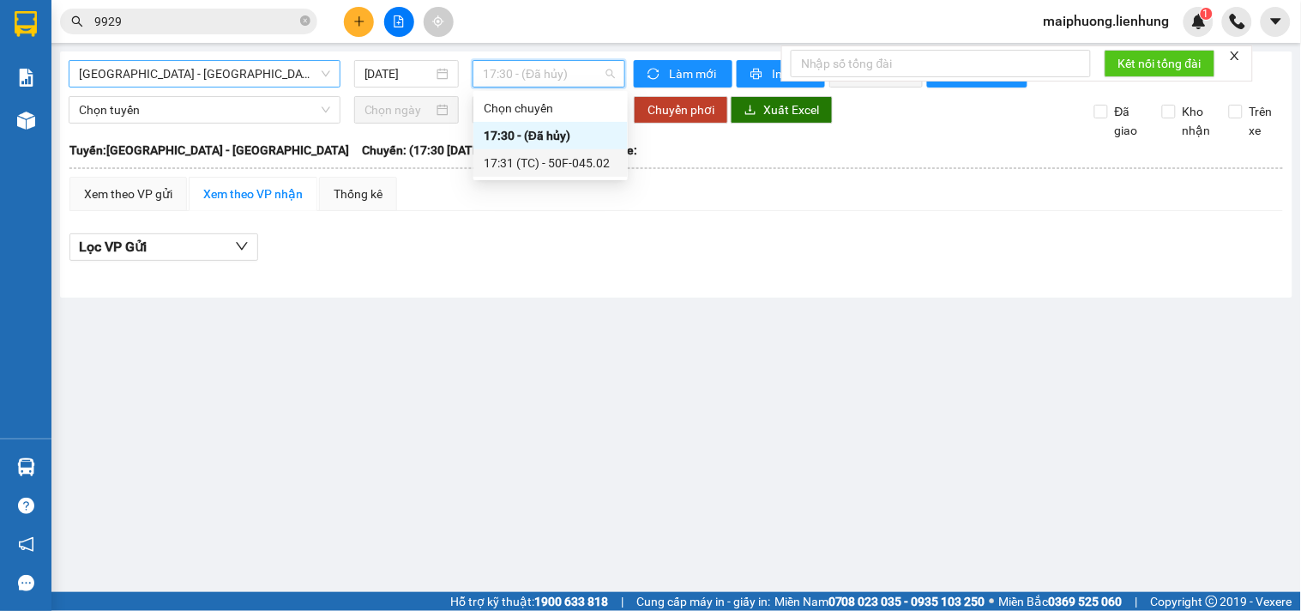
click at [532, 154] on div "17:31 (TC) - 50F-045.02" at bounding box center [551, 163] width 134 height 19
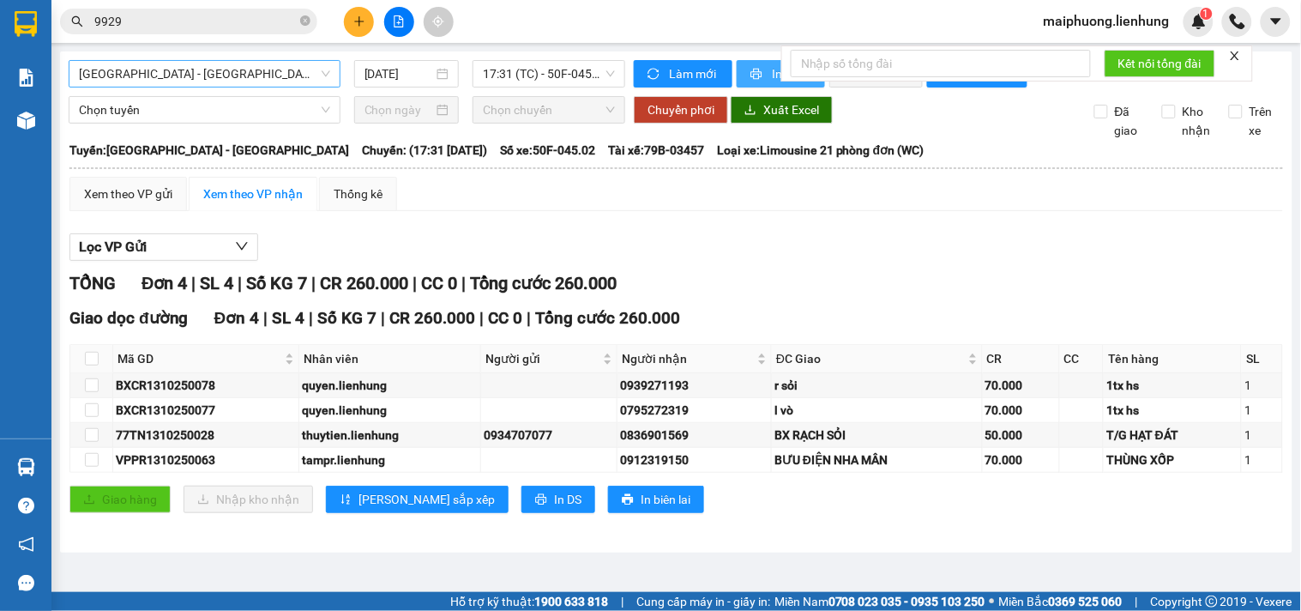
click at [760, 78] on icon "printer" at bounding box center [757, 74] width 12 height 12
drag, startPoint x: 826, startPoint y: 534, endPoint x: 813, endPoint y: 528, distance: 14.2
click at [826, 526] on div "Giao dọc đường Đơn 4 | SL 4 | Số KG 7 | CR 260.000 | CC 0 | Tổng cước 260.000 M…" at bounding box center [676, 415] width 1214 height 220
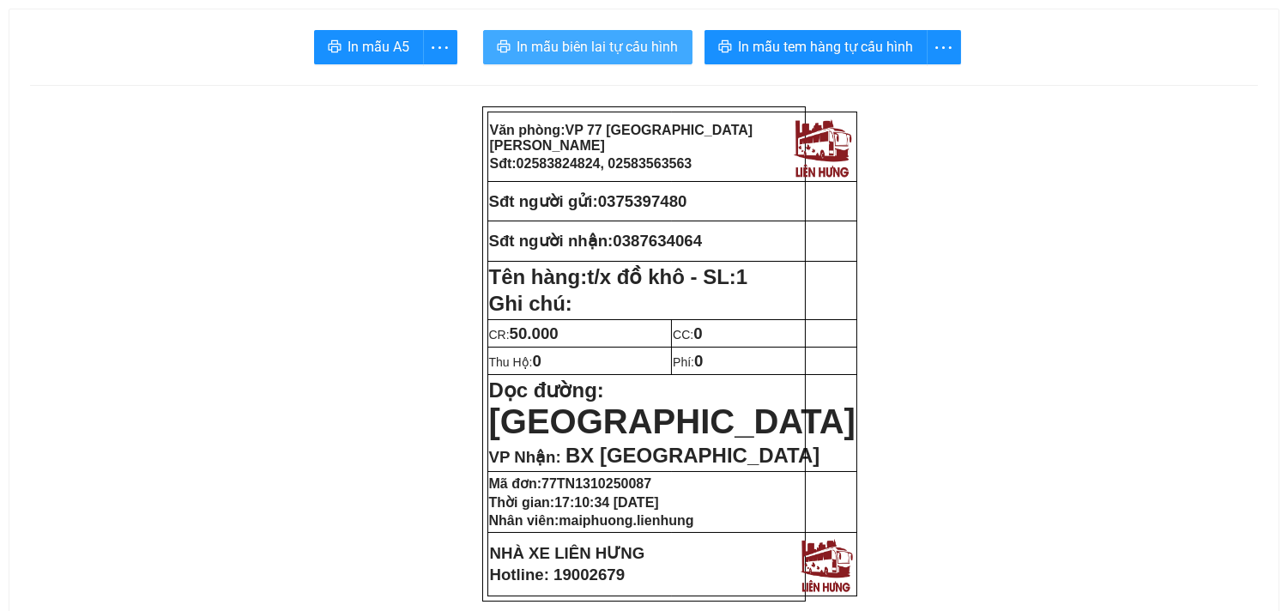
click at [611, 58] on button "In mẫu biên lai tự cấu hình" at bounding box center [587, 47] width 209 height 34
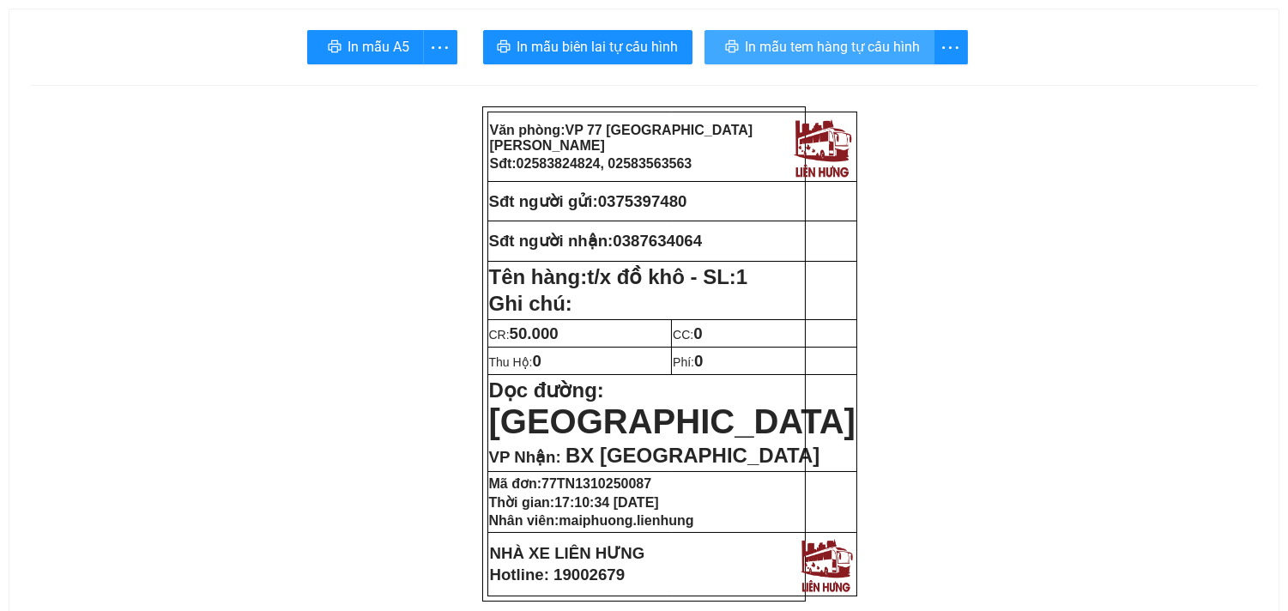
click at [863, 49] on span "In mẫu tem hàng tự cấu hình" at bounding box center [833, 46] width 175 height 21
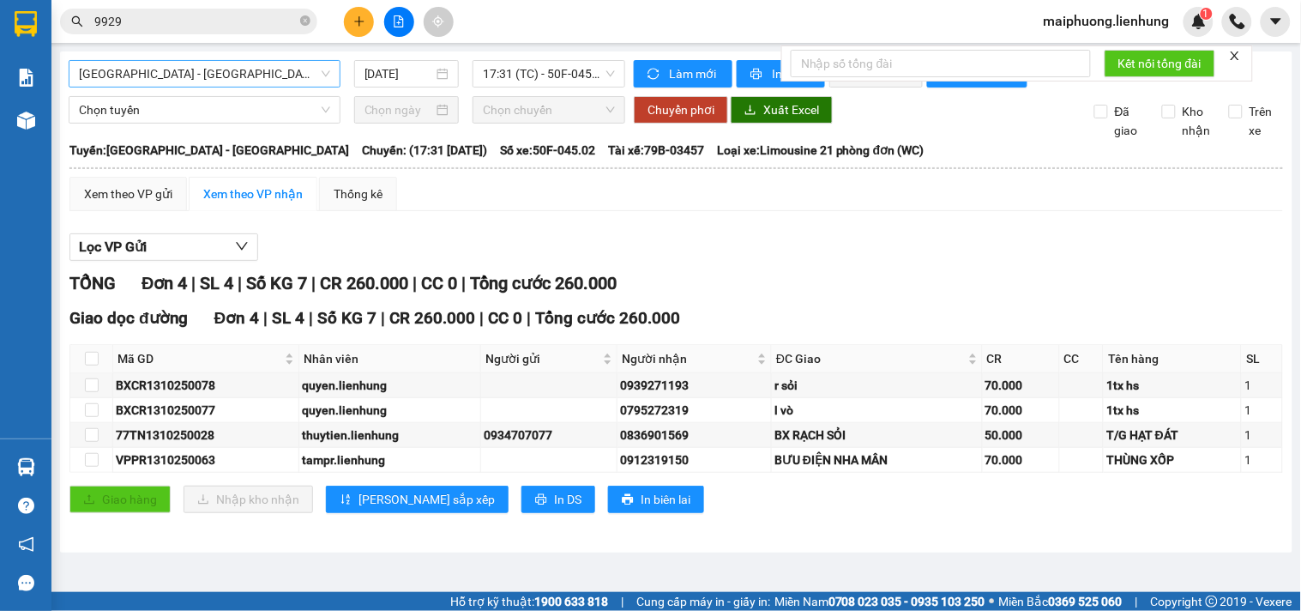
click at [220, 82] on span "[GEOGRAPHIC_DATA] - [GEOGRAPHIC_DATA]" at bounding box center [204, 74] width 251 height 26
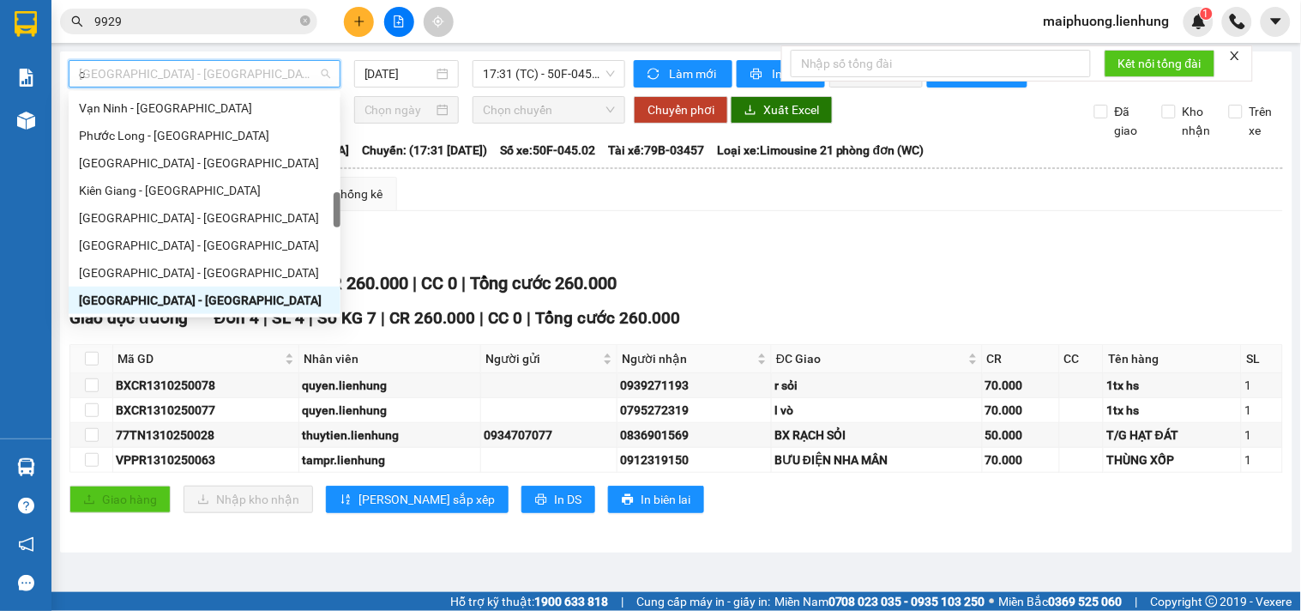
scroll to position [246, 0]
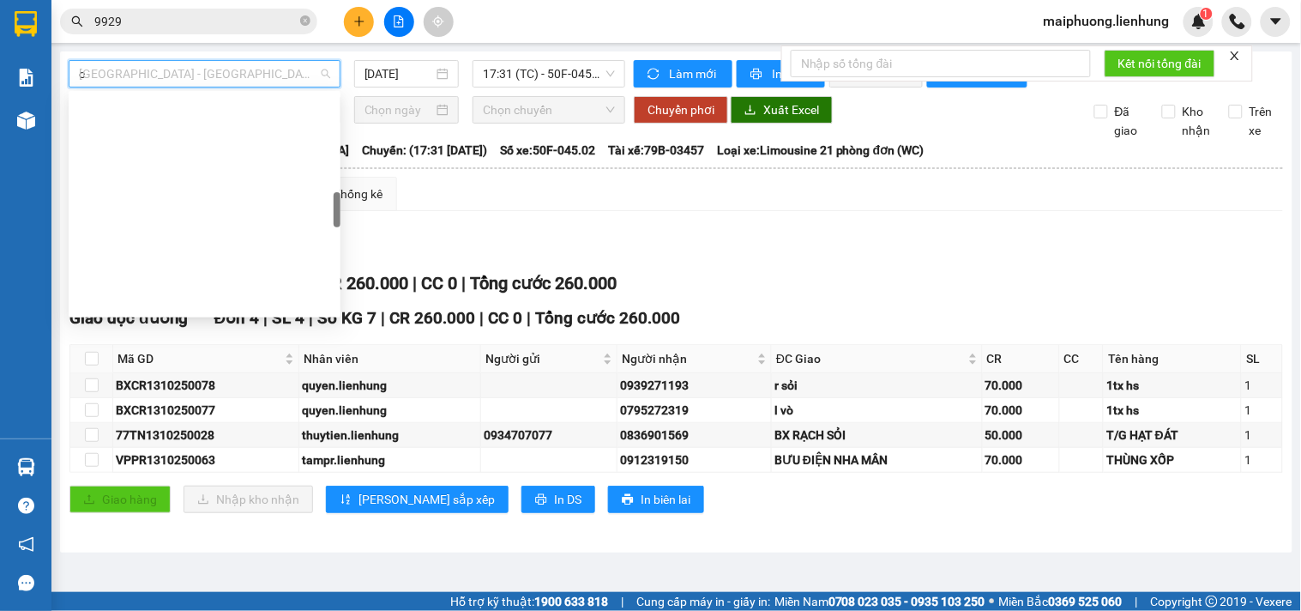
type input "ca"
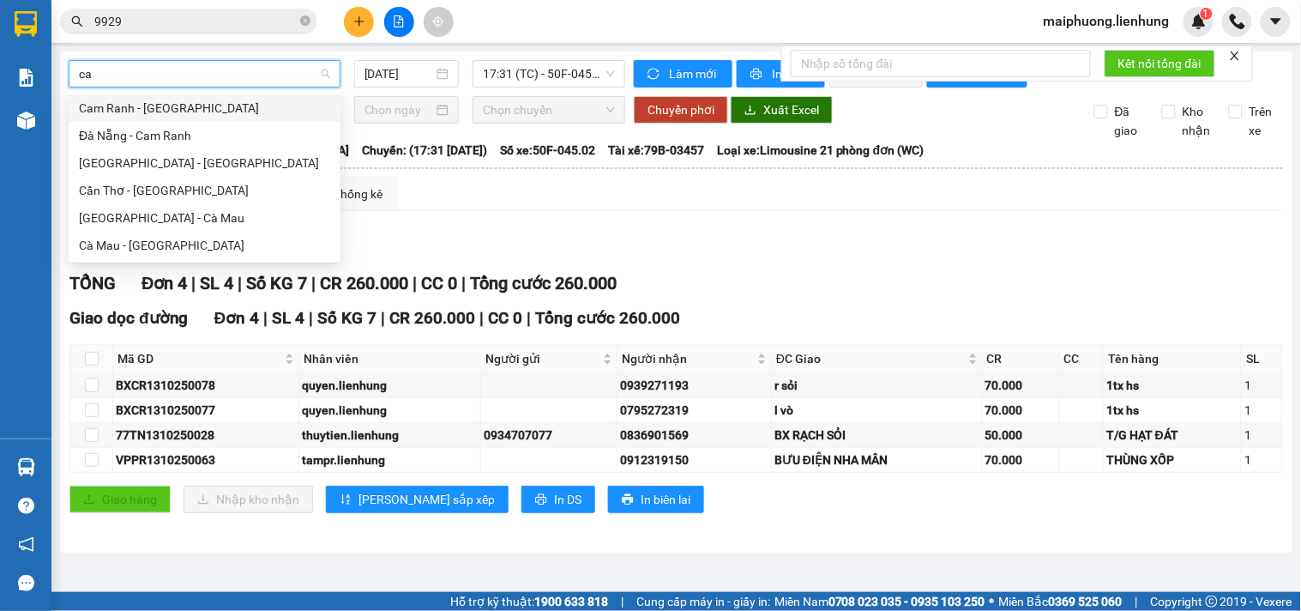
scroll to position [0, 0]
click at [189, 215] on div "[GEOGRAPHIC_DATA] - Cà Mau" at bounding box center [204, 217] width 251 height 19
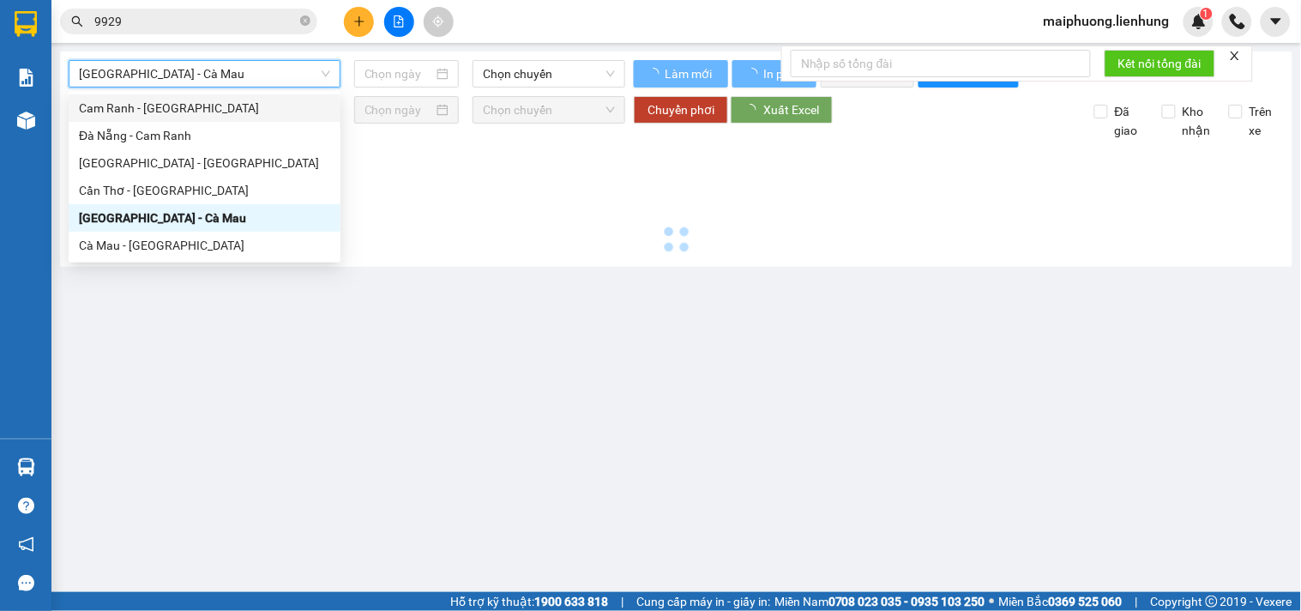
type input "13/10/2025"
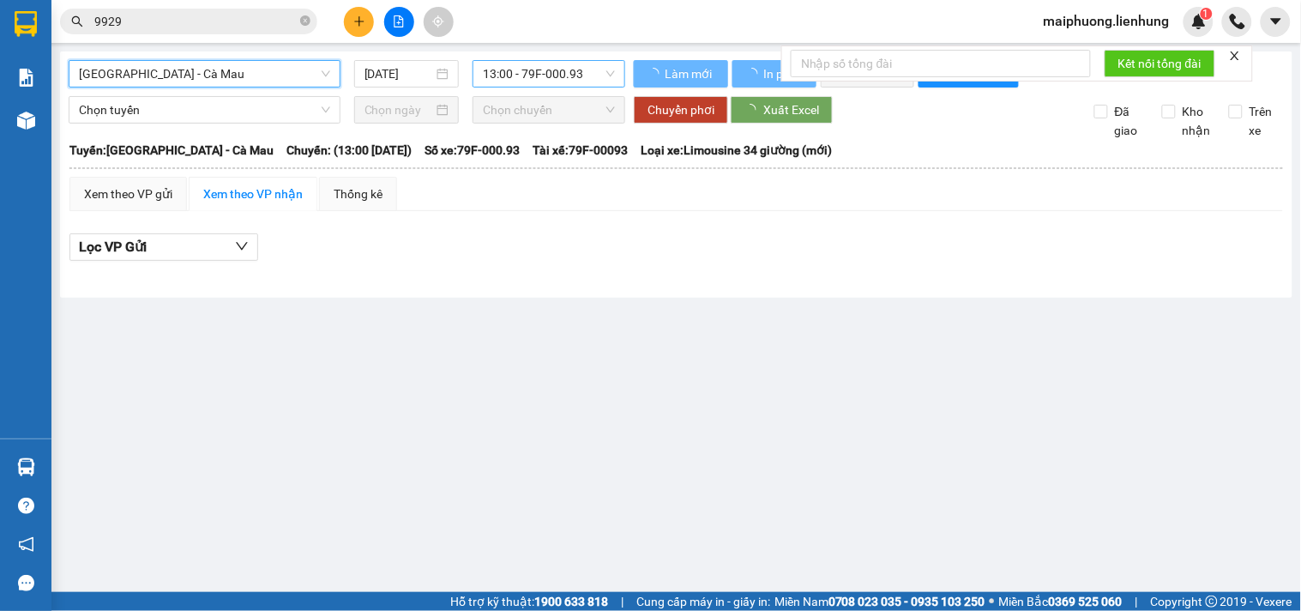
click at [527, 65] on span "13:00 - 79F-000.93" at bounding box center [549, 74] width 132 height 26
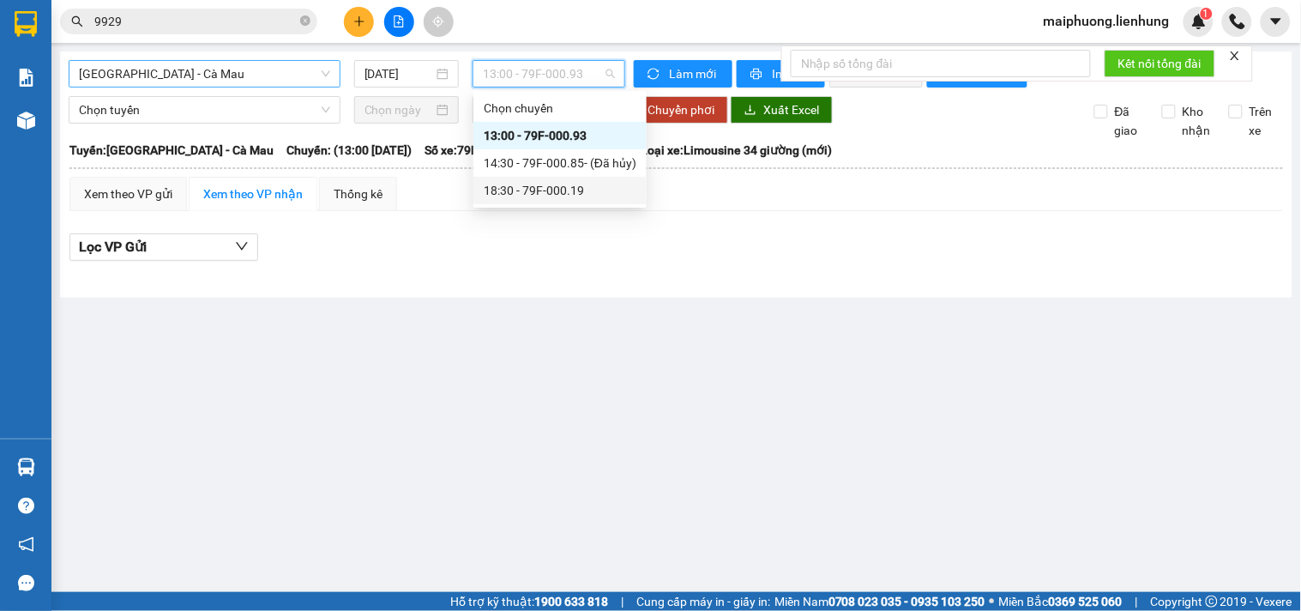
click at [515, 190] on div "18:30 - 79F-000.19" at bounding box center [560, 190] width 153 height 19
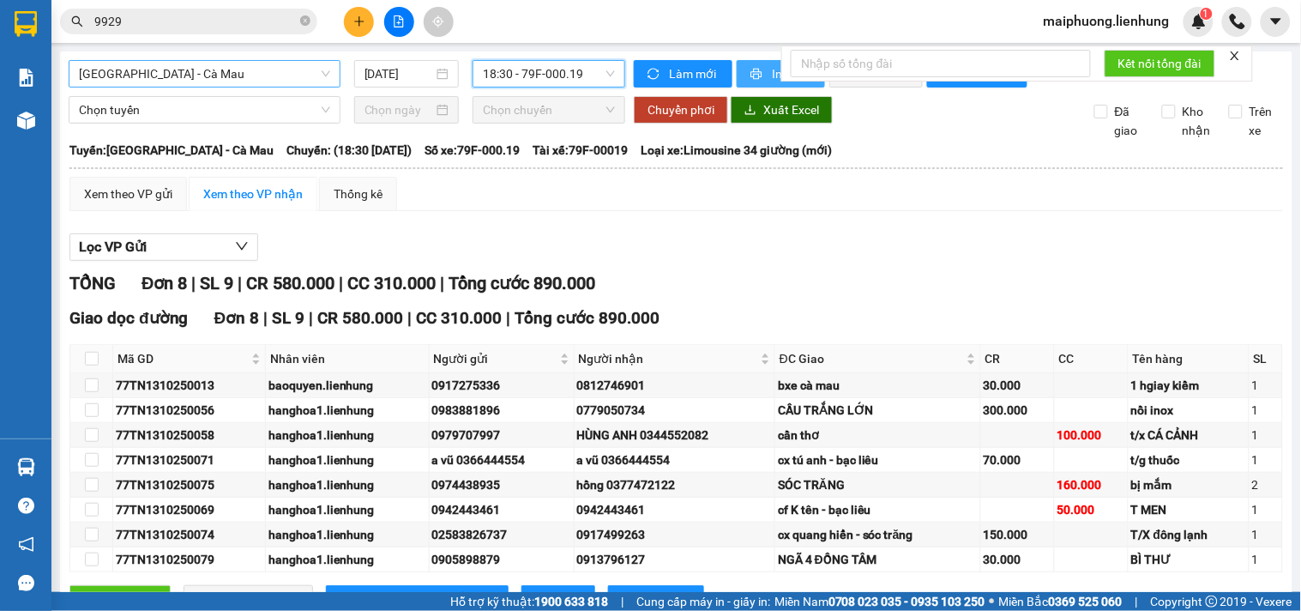
click at [751, 75] on icon "printer" at bounding box center [757, 74] width 12 height 12
click at [172, 83] on span "Nha Trang - Cà Mau" at bounding box center [204, 74] width 251 height 26
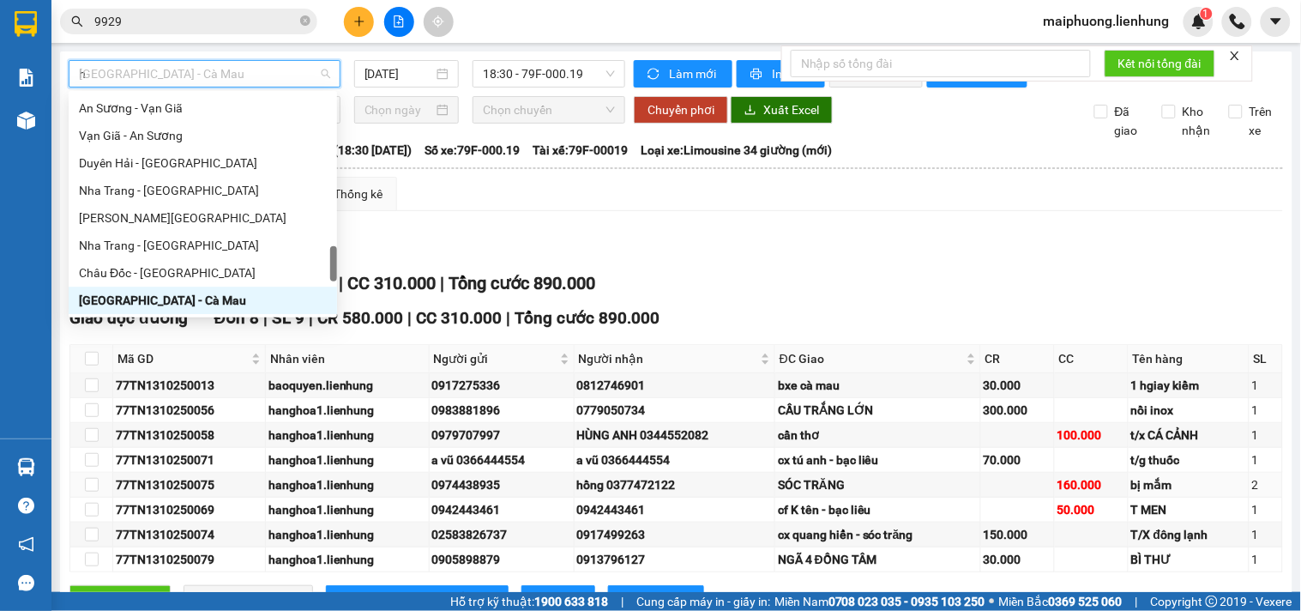
type input "hu"
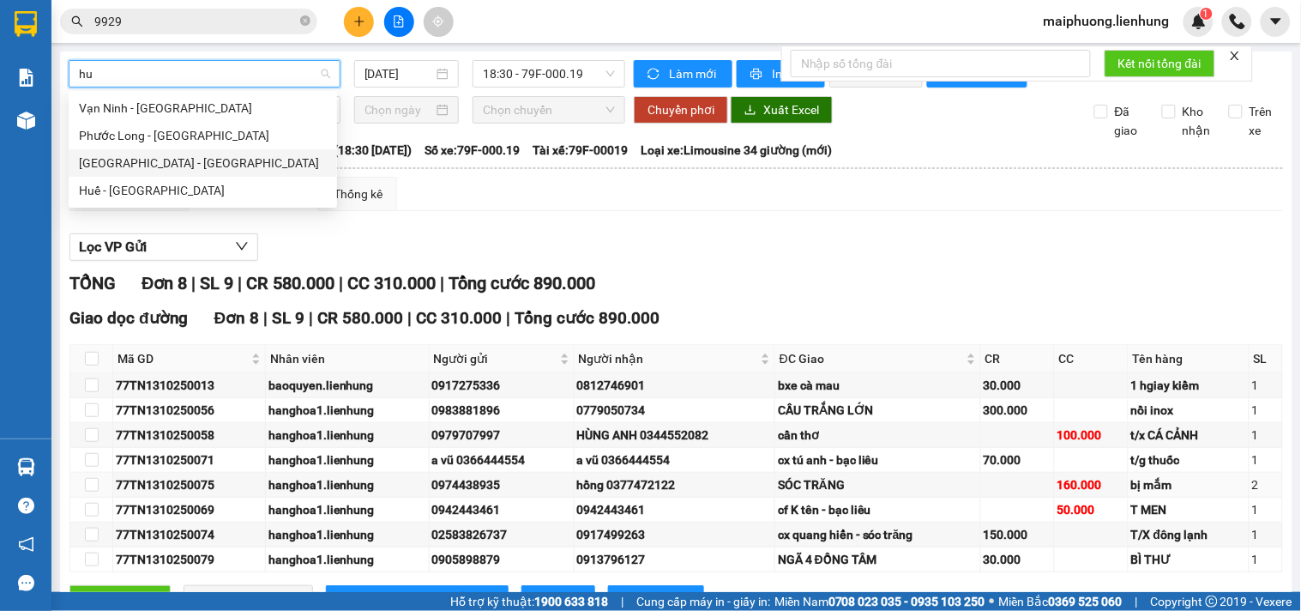
click at [181, 161] on div "Nha Trang - Huế" at bounding box center [203, 163] width 248 height 19
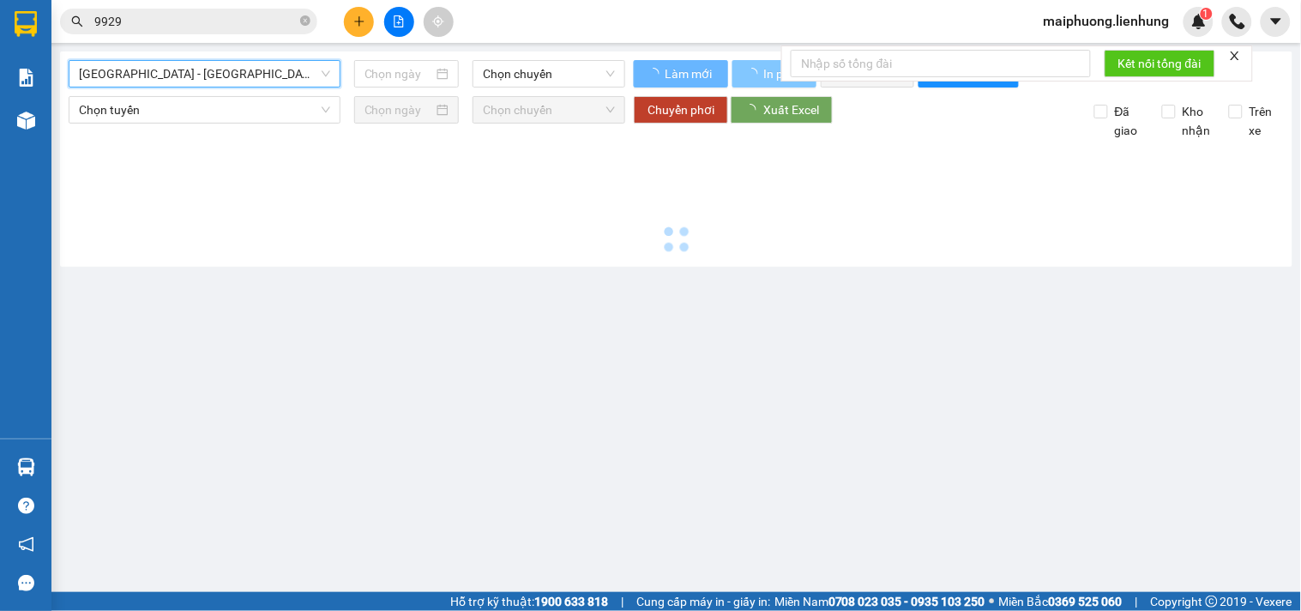
type input "13/10/2025"
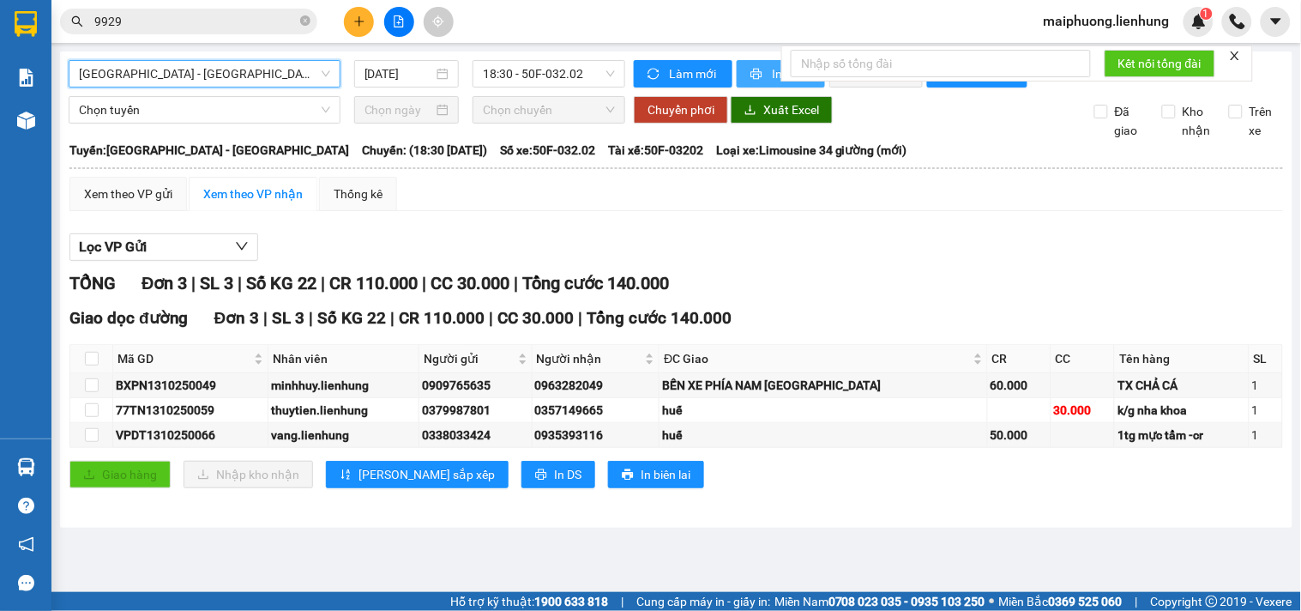
click at [756, 69] on icon "printer" at bounding box center [757, 74] width 12 height 12
click at [115, 78] on span "Nha Trang - Huế" at bounding box center [204, 74] width 251 height 26
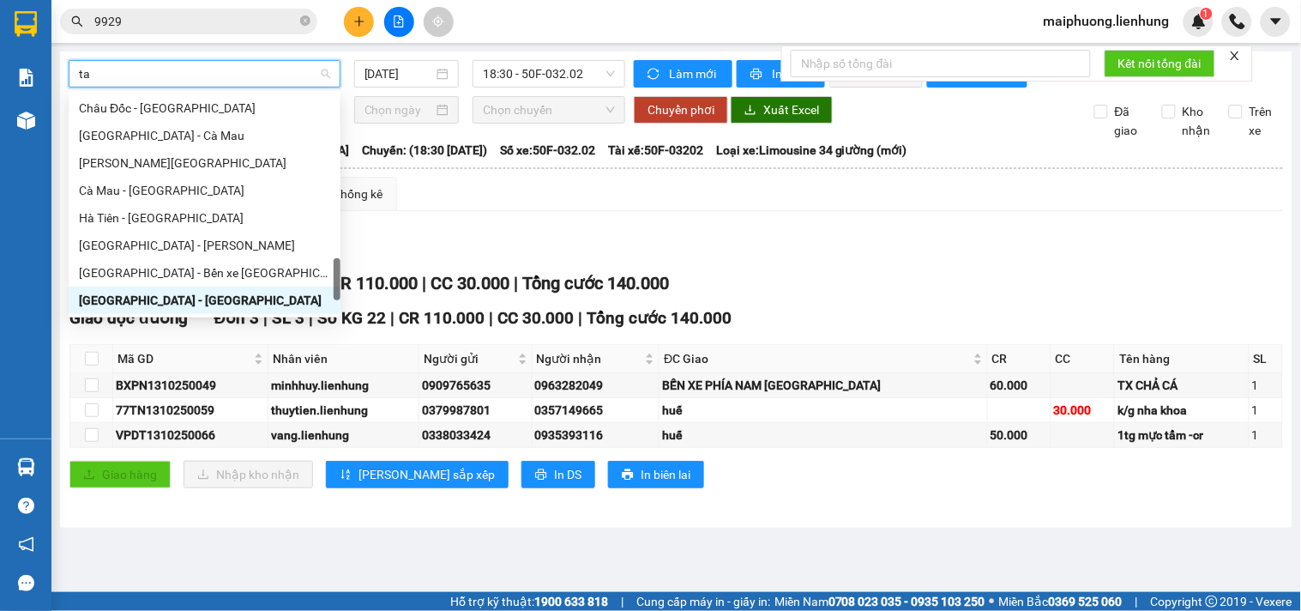
scroll to position [27, 0]
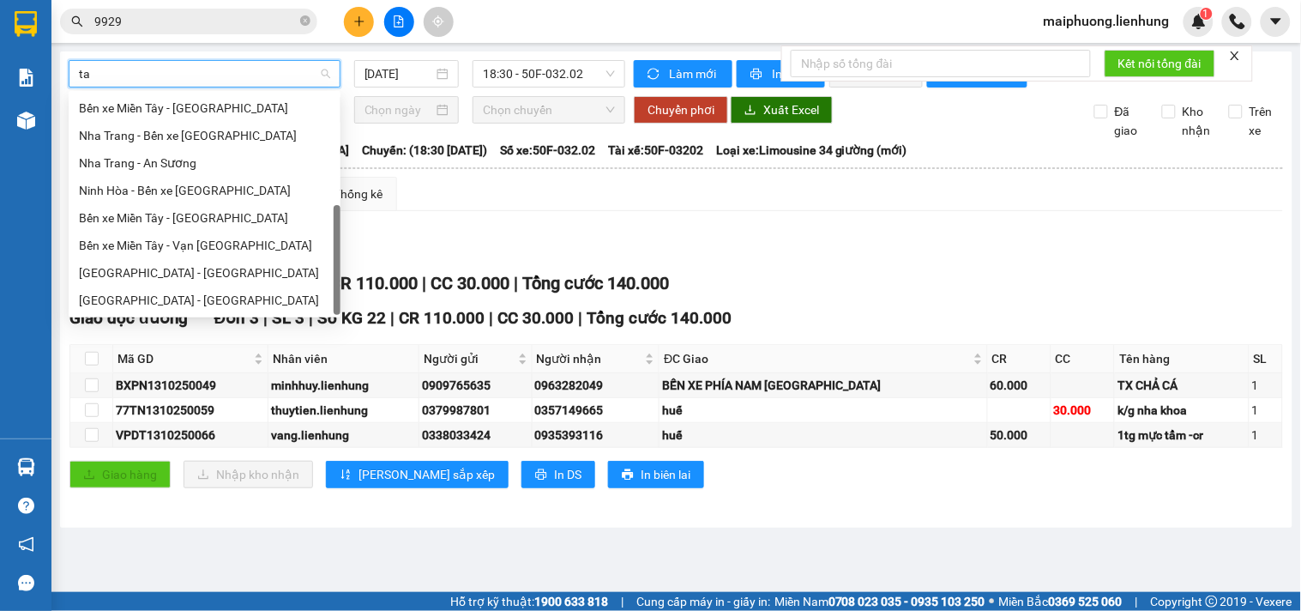
type input "tay"
click at [220, 307] on div "[GEOGRAPHIC_DATA] - [GEOGRAPHIC_DATA]" at bounding box center [204, 300] width 251 height 19
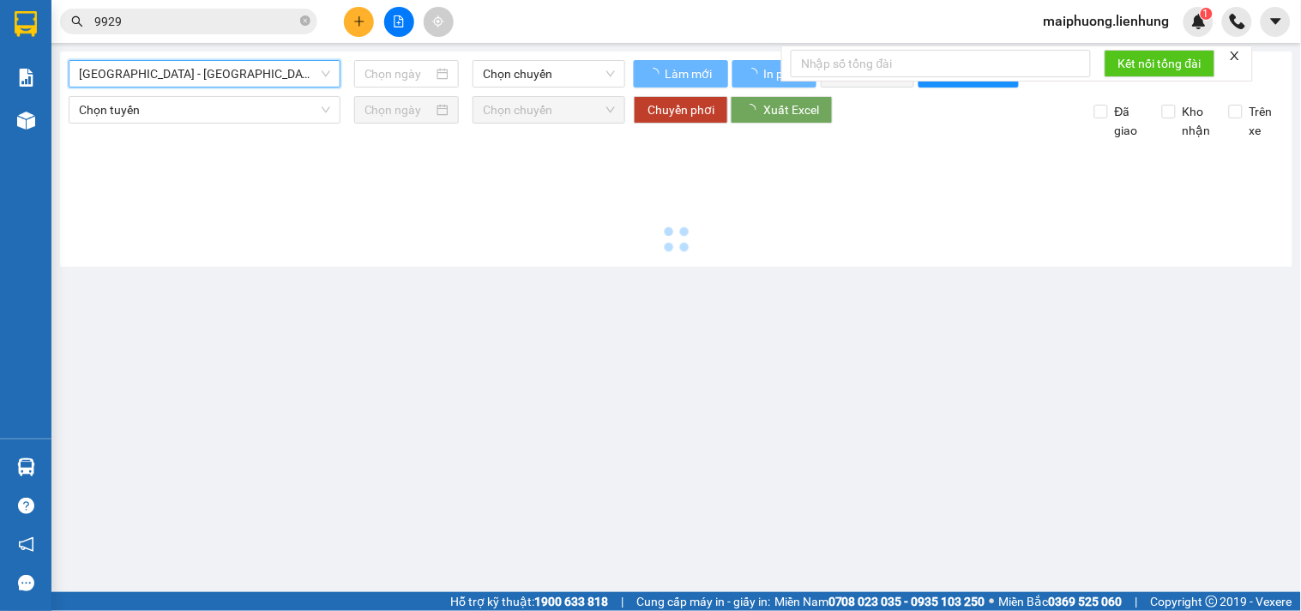
type input "[DATE]"
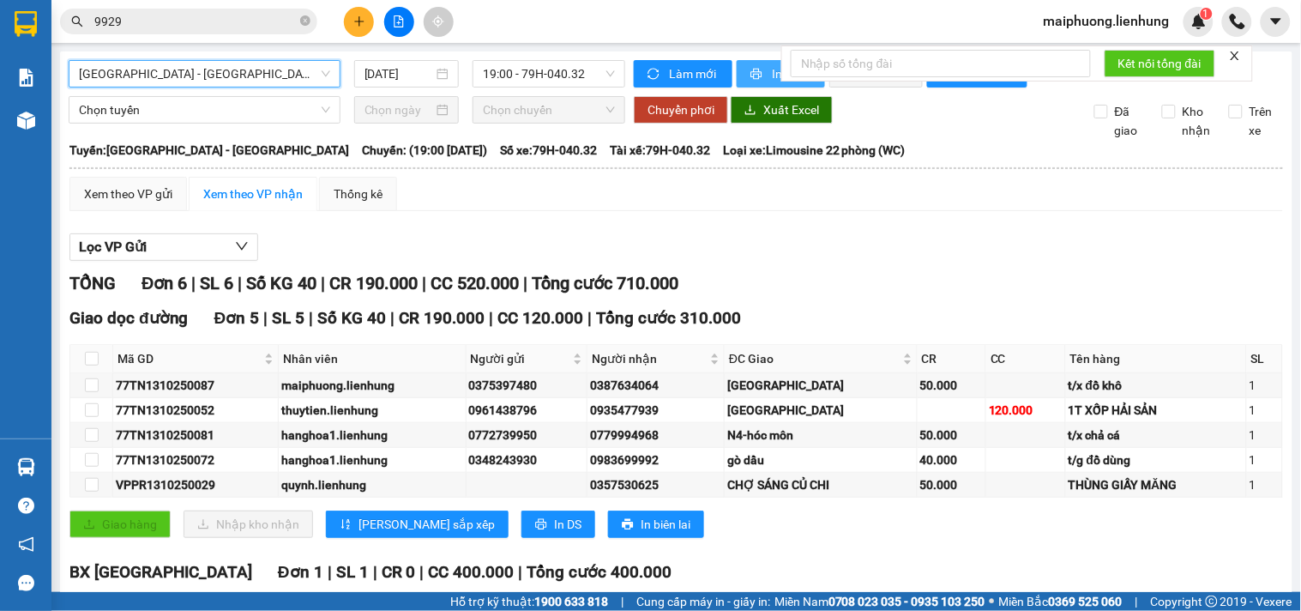
click at [756, 78] on span "printer" at bounding box center [758, 75] width 15 height 14
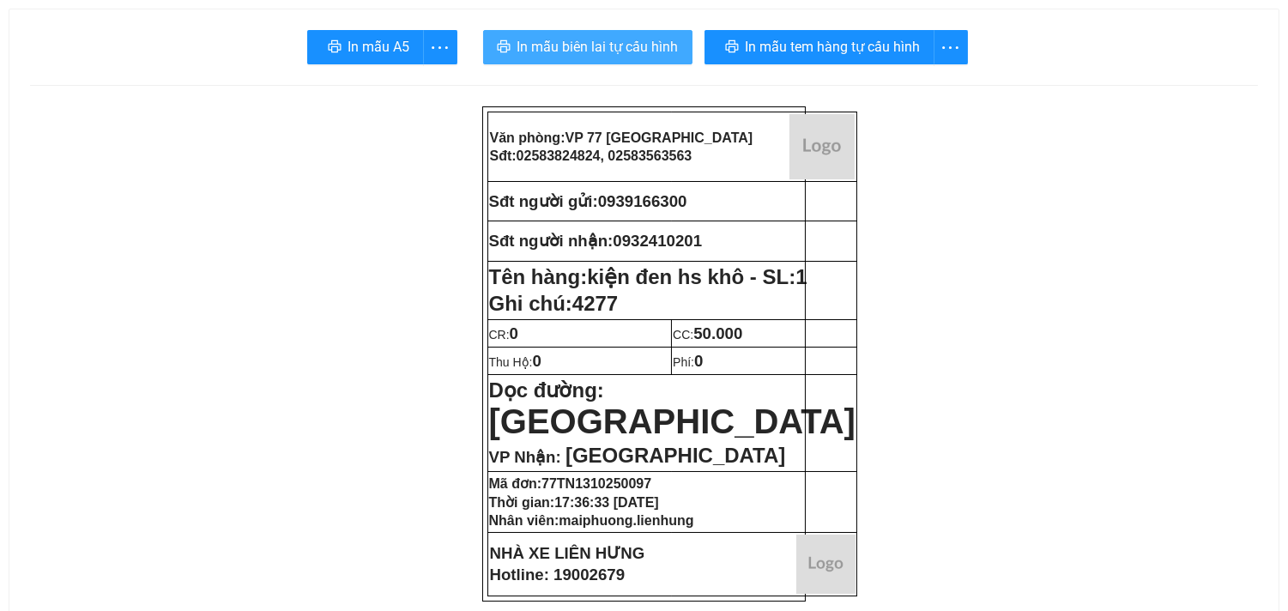
click at [588, 55] on span "In mẫu biên lai tự cấu hình" at bounding box center [597, 46] width 161 height 21
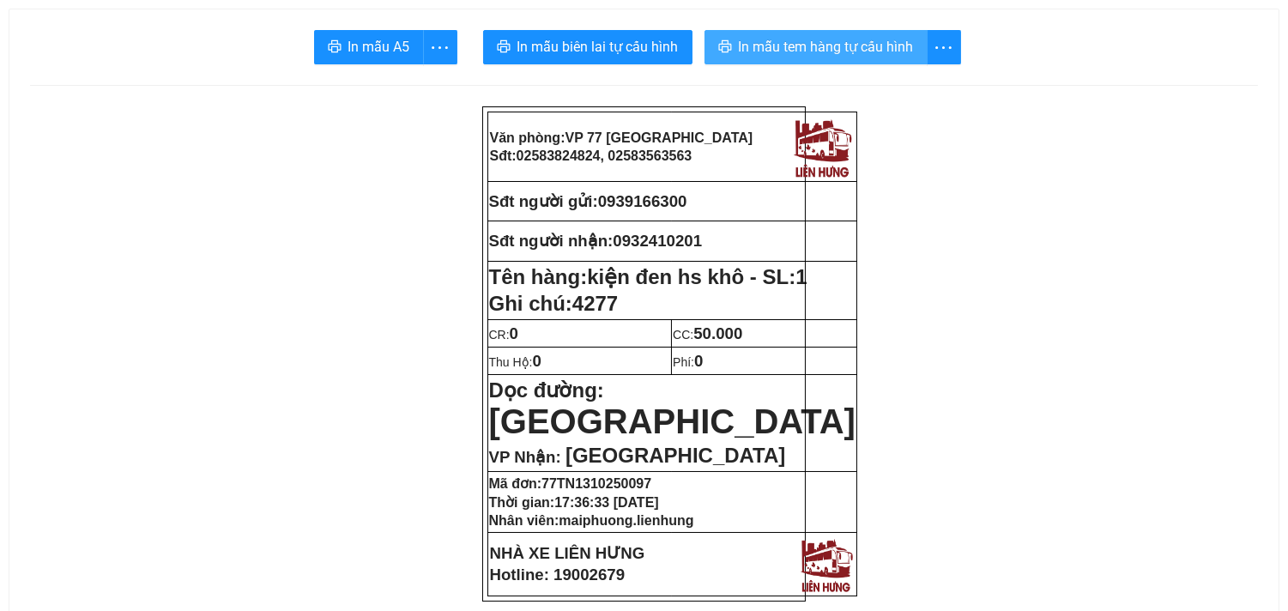
click at [778, 44] on span "In mẫu tem hàng tự cấu hình" at bounding box center [826, 46] width 175 height 21
click at [665, 186] on td "Sđt người gửi: 0939166300" at bounding box center [671, 201] width 369 height 39
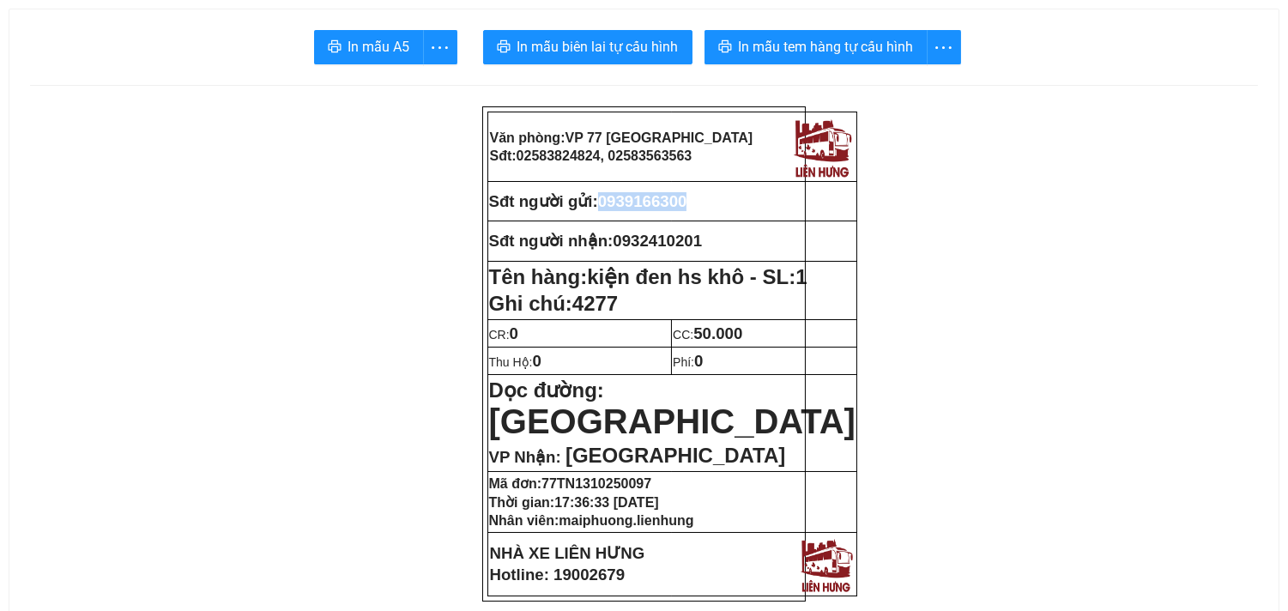
click at [665, 186] on td "Sđt người gửi: 0939166300" at bounding box center [671, 201] width 369 height 39
copy span "0939166300"
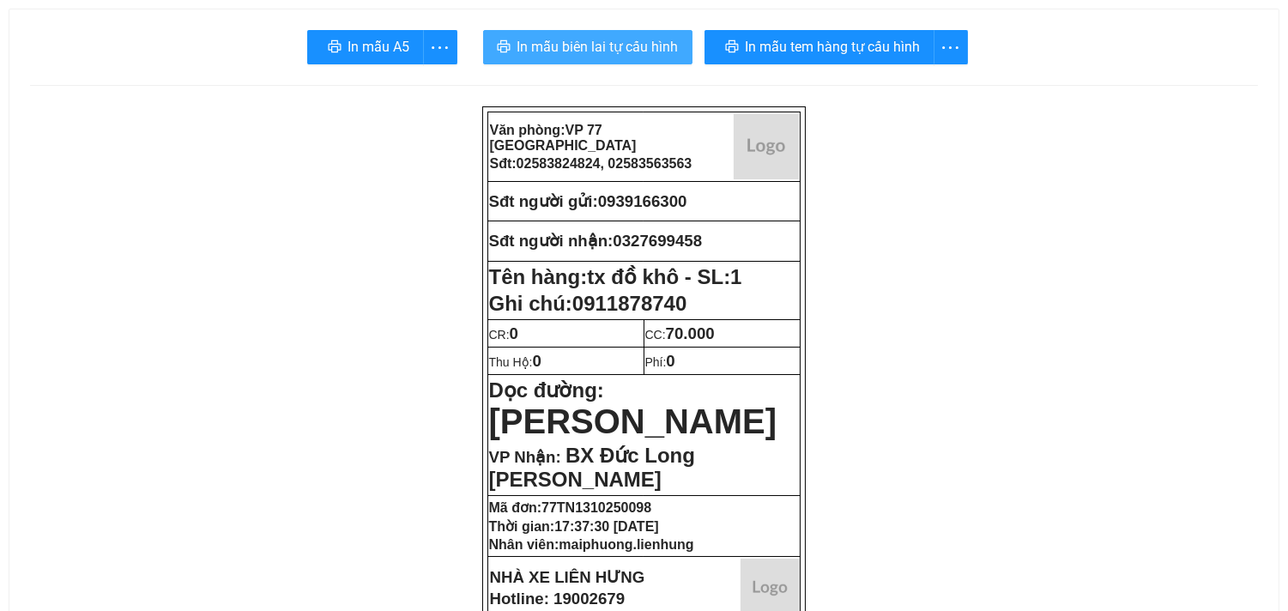
click at [526, 43] on span "In mẫu biên lai tự cấu hình" at bounding box center [597, 46] width 161 height 21
click at [554, 40] on span "In mẫu biên lai tự cấu hình" at bounding box center [597, 46] width 161 height 21
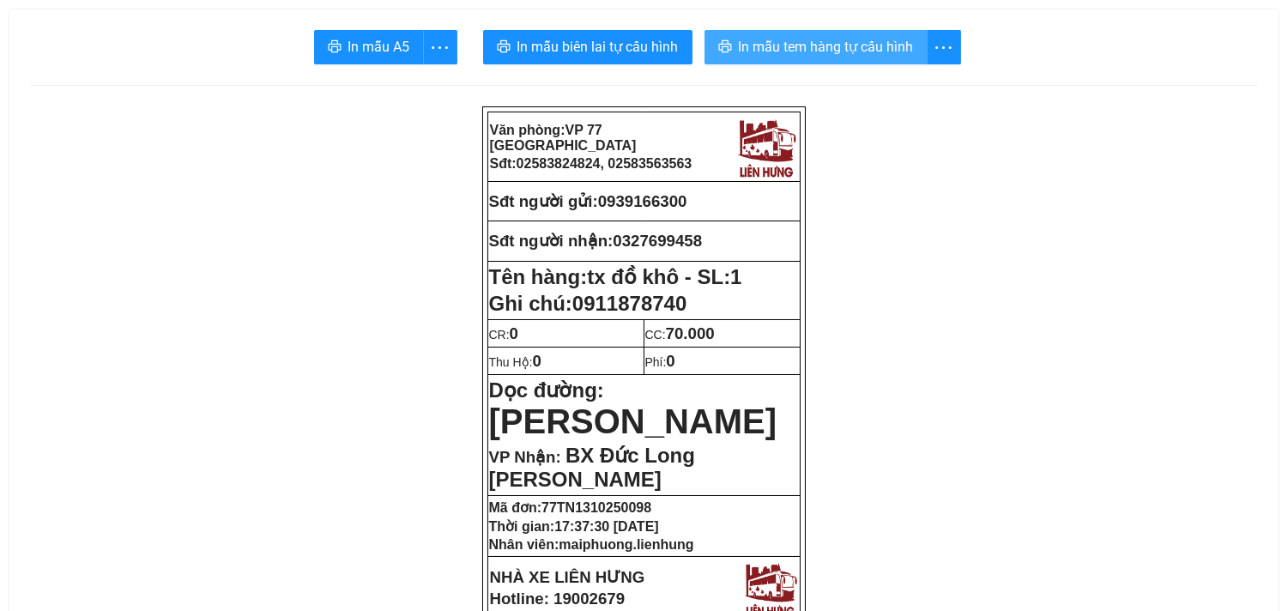
click at [808, 58] on button "In mẫu tem hàng tự cấu hình" at bounding box center [815, 47] width 223 height 34
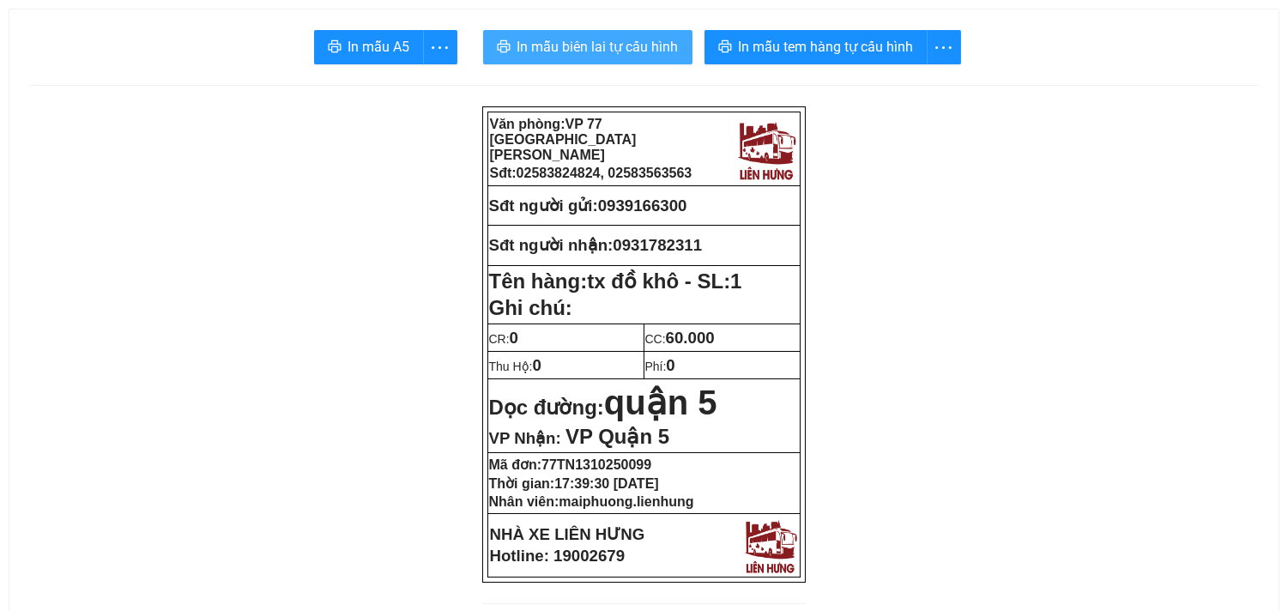
click at [558, 37] on span "In mẫu biên lai tự cấu hình" at bounding box center [597, 46] width 161 height 21
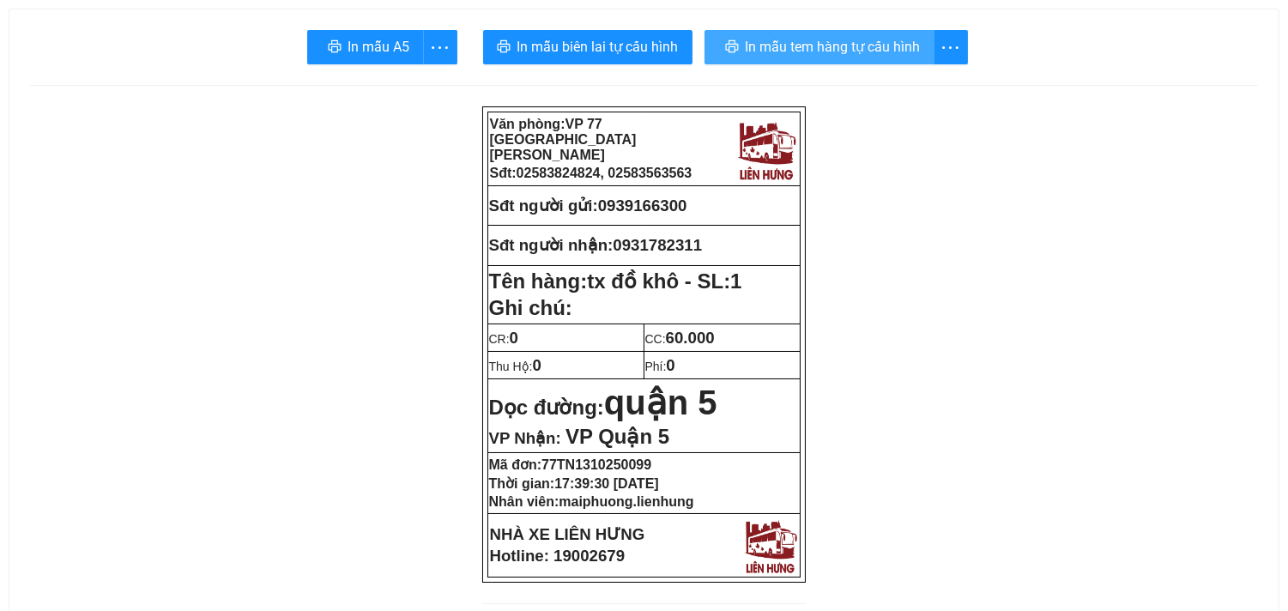
click at [888, 54] on span "In mẫu tem hàng tự cấu hình" at bounding box center [833, 46] width 175 height 21
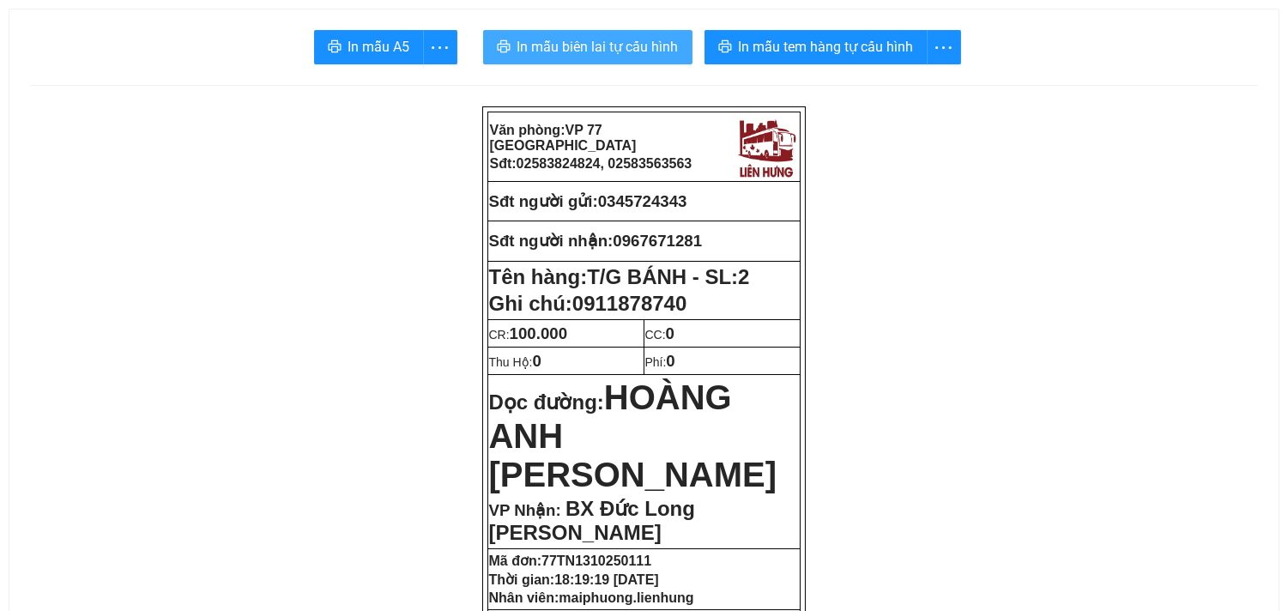
click at [622, 53] on span "In mẫu biên lai tự cấu hình" at bounding box center [597, 46] width 161 height 21
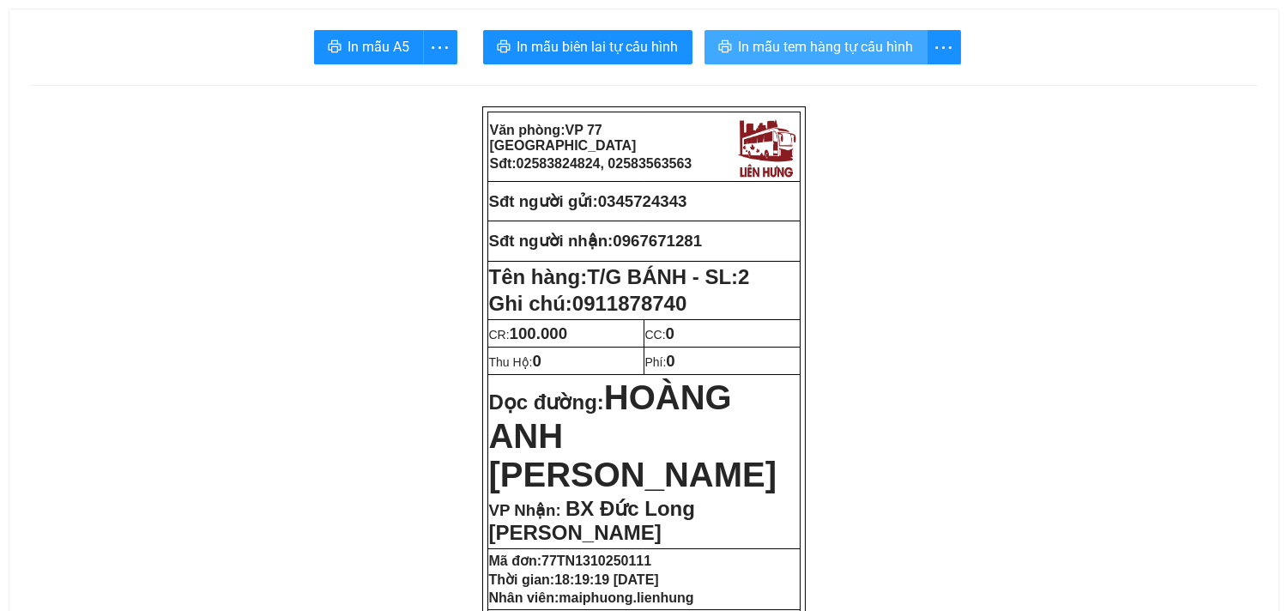
click at [826, 57] on button "In mẫu tem hàng tự cấu hình" at bounding box center [815, 47] width 223 height 34
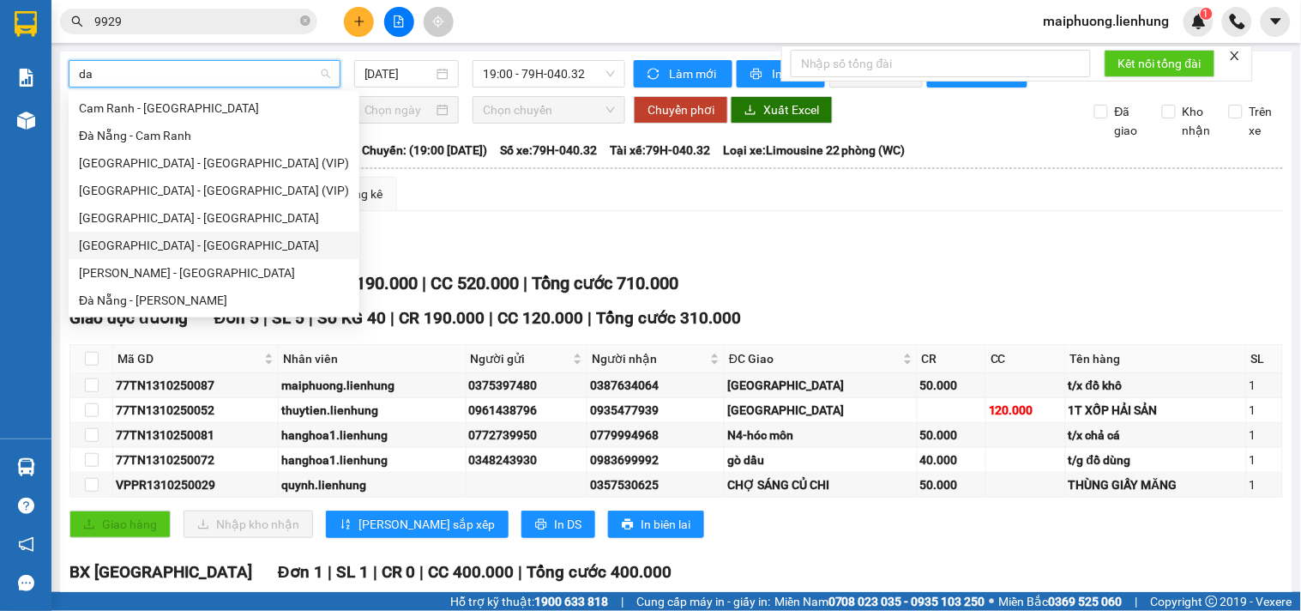
click at [153, 243] on div "[GEOGRAPHIC_DATA] - [GEOGRAPHIC_DATA]" at bounding box center [214, 245] width 270 height 19
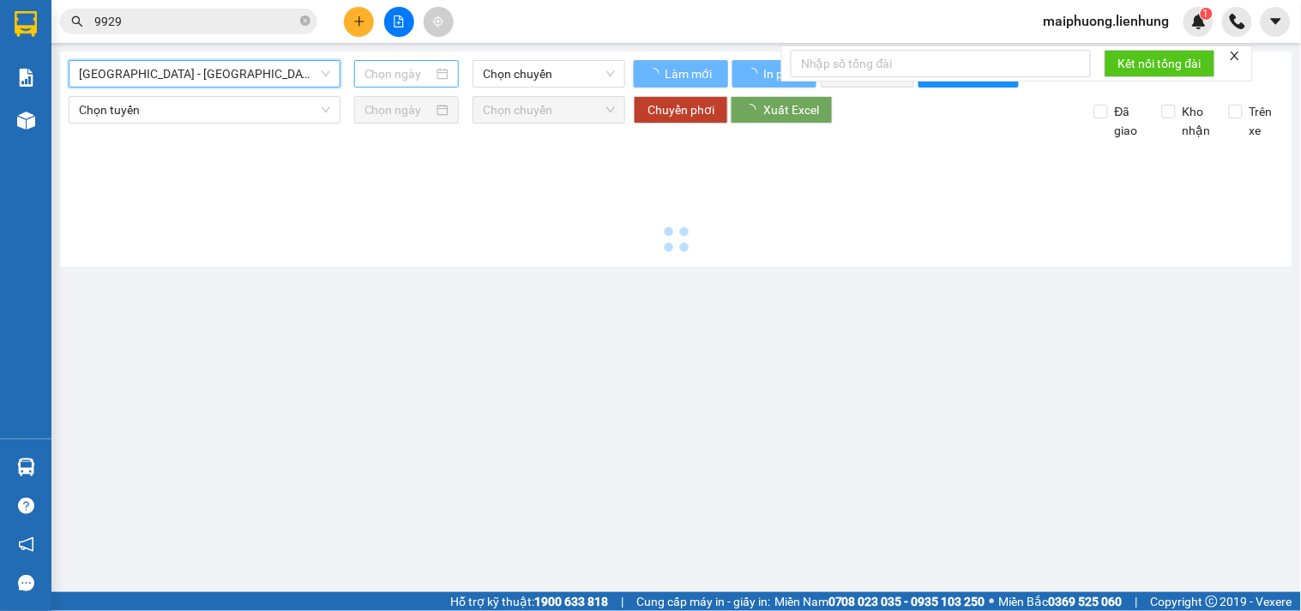
type input "[DATE]"
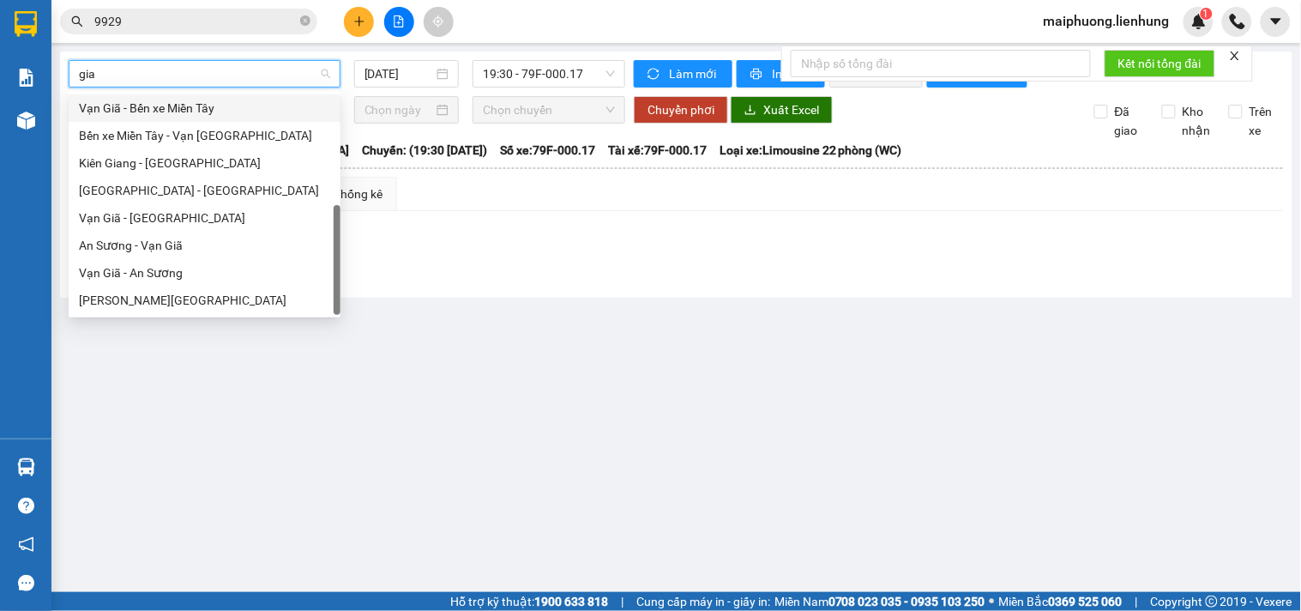
scroll to position [27, 0]
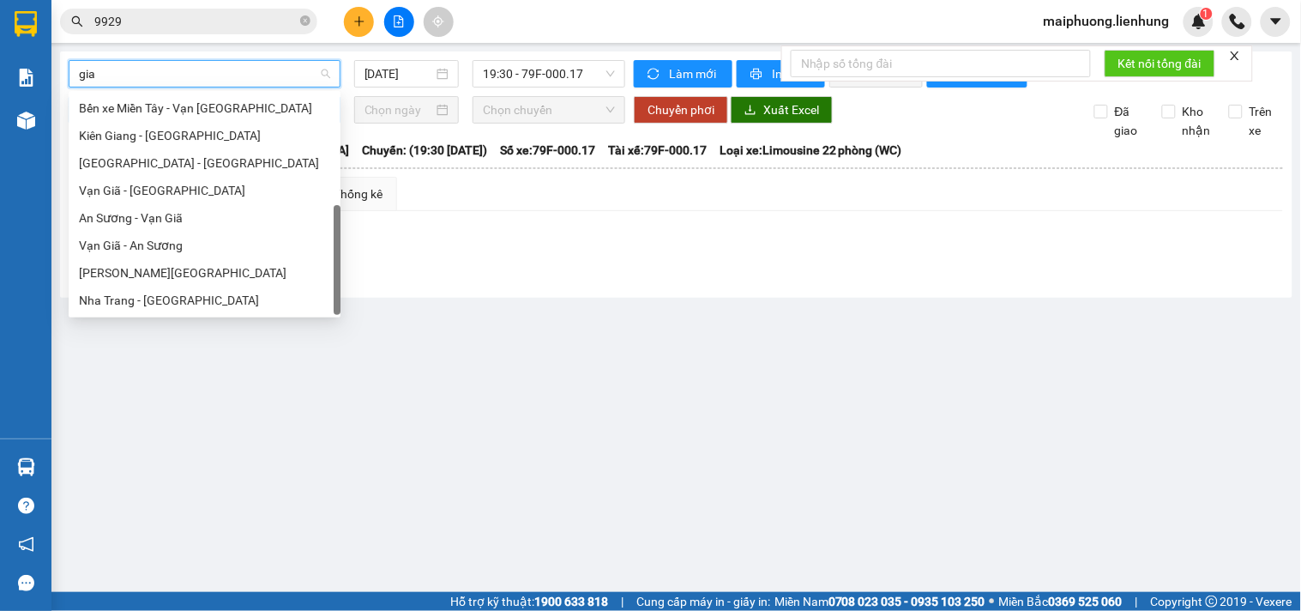
type input "gia"
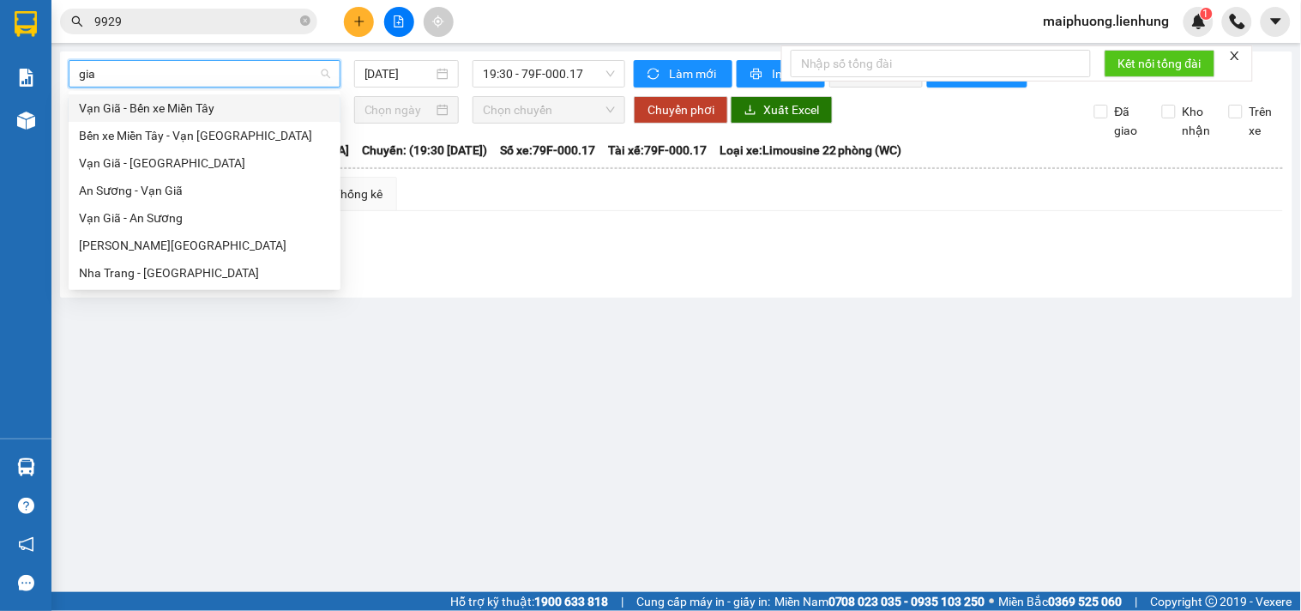
scroll to position [0, 0]
click at [195, 263] on div "Nha Trang - [GEOGRAPHIC_DATA]" at bounding box center [204, 272] width 251 height 19
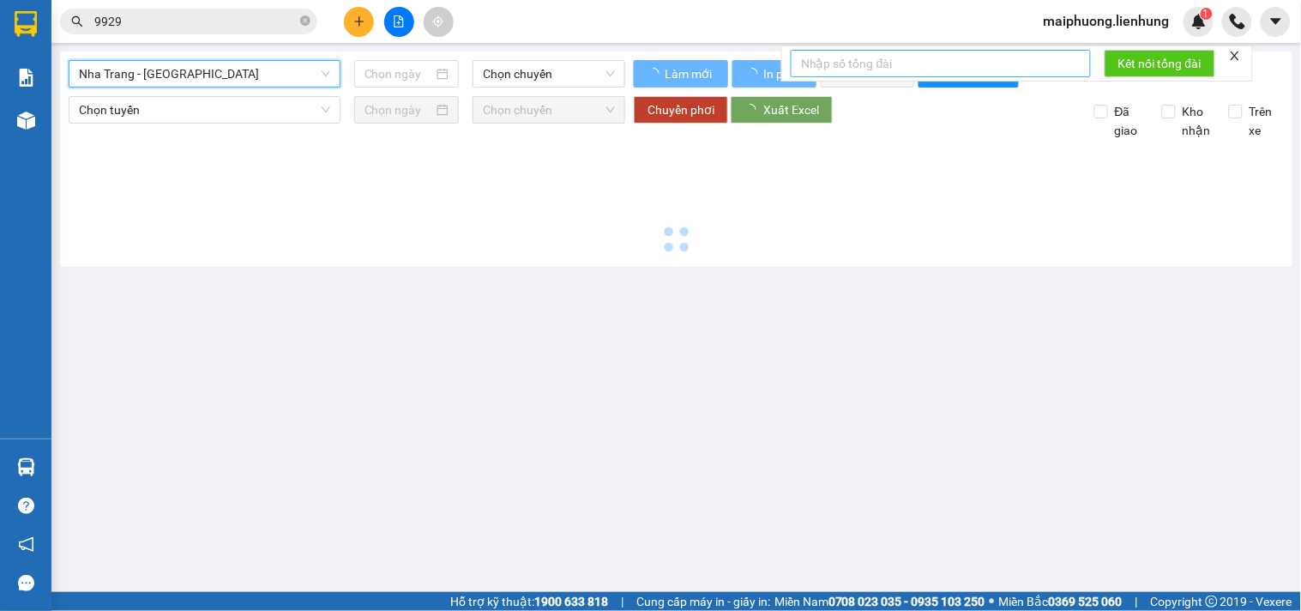
type input "[DATE]"
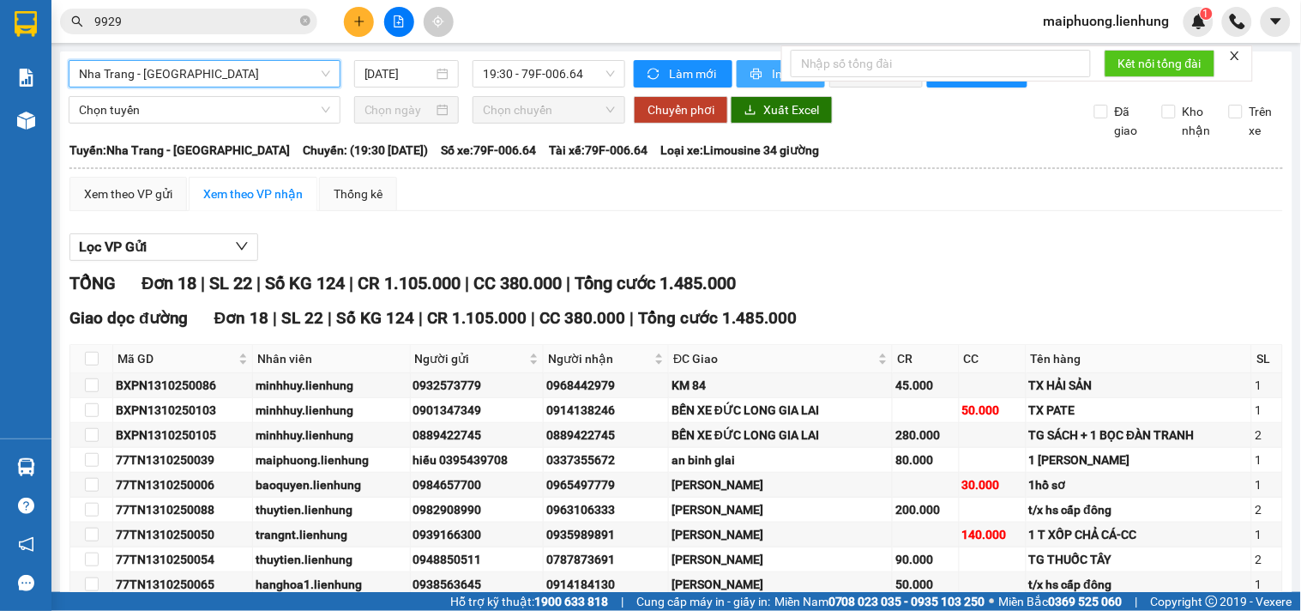
click at [752, 69] on icon "printer" at bounding box center [757, 74] width 12 height 12
